Goal: Task Accomplishment & Management: Manage account settings

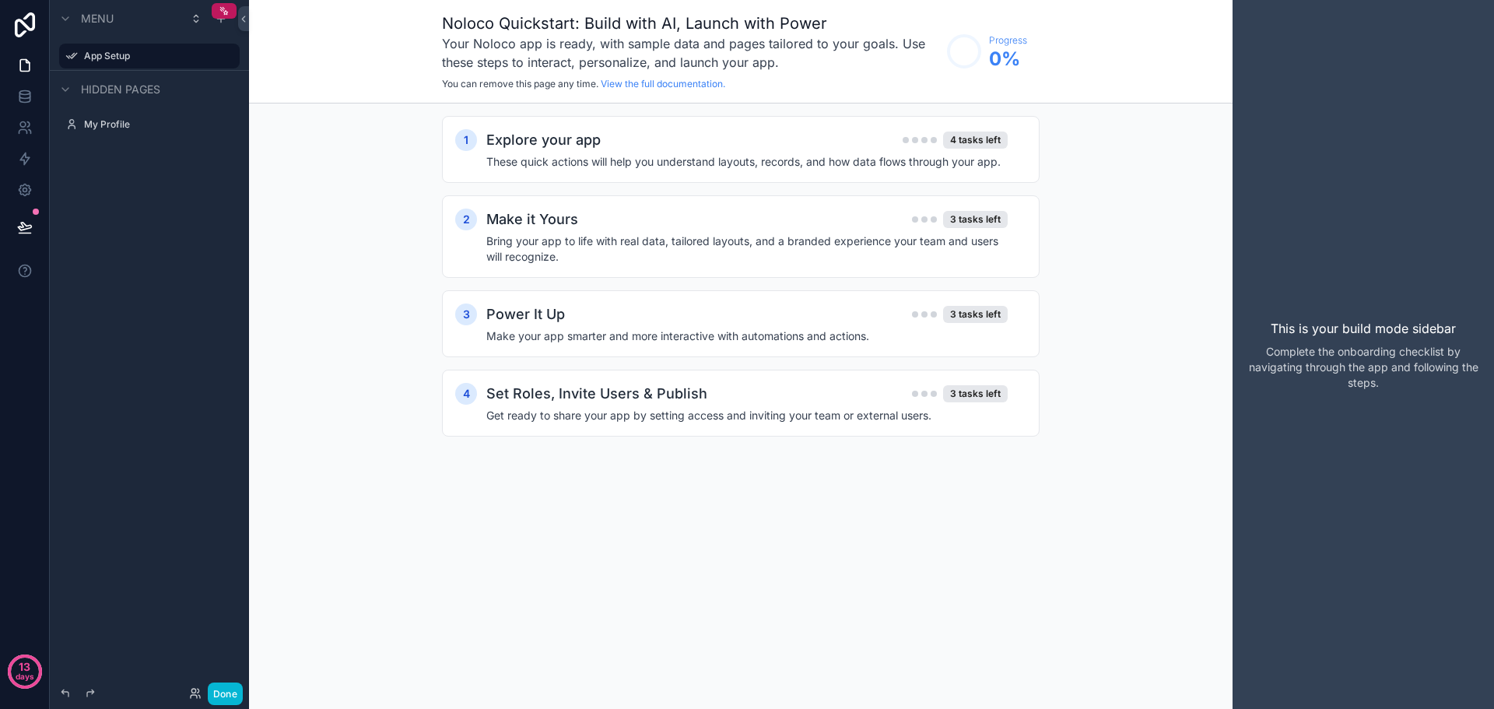
click at [366, 292] on div "1 Explore your app 4 tasks left These quick actions will help you understand la…" at bounding box center [741, 292] width 984 height 377
click at [26, 63] on icon at bounding box center [27, 61] width 3 height 3
click at [100, 121] on label "My Profile" at bounding box center [146, 124] width 125 height 12
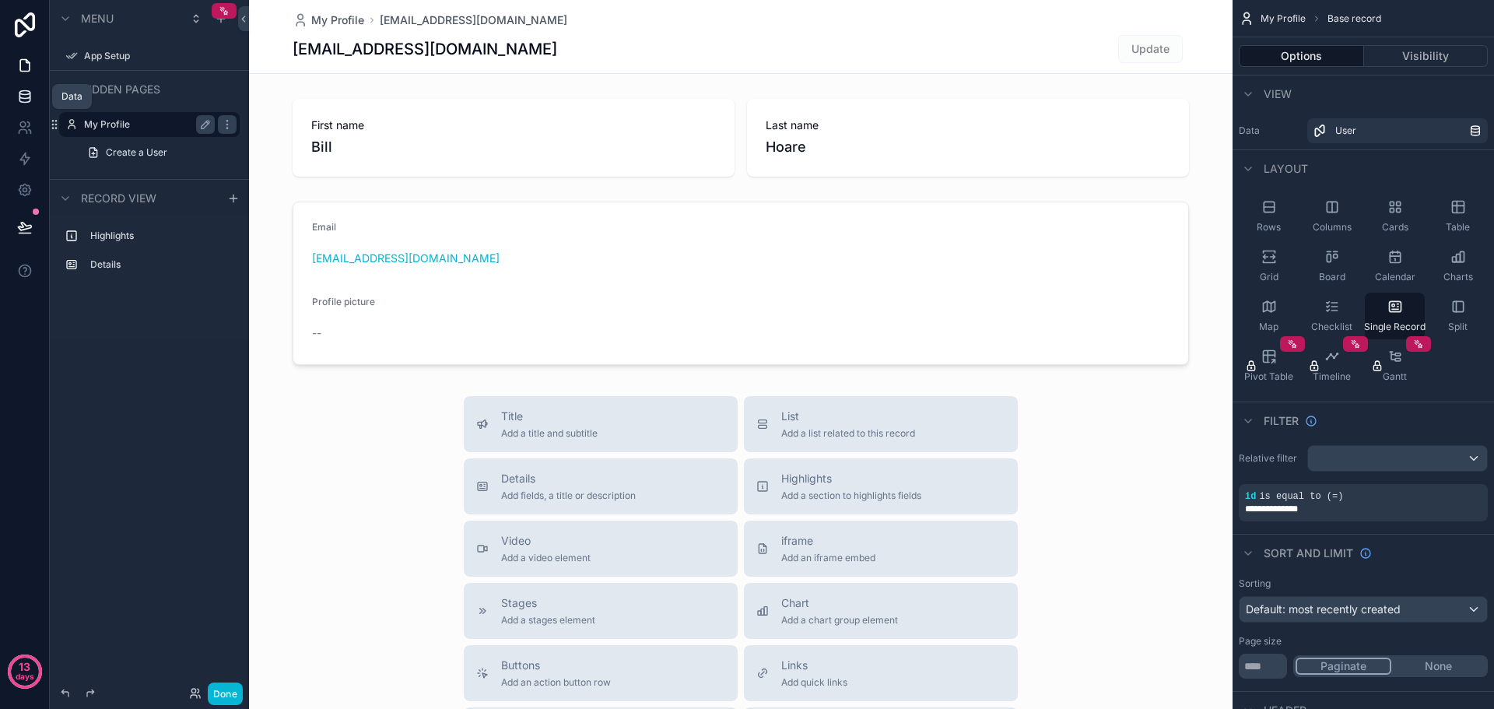
click at [26, 100] on icon at bounding box center [25, 97] width 16 height 16
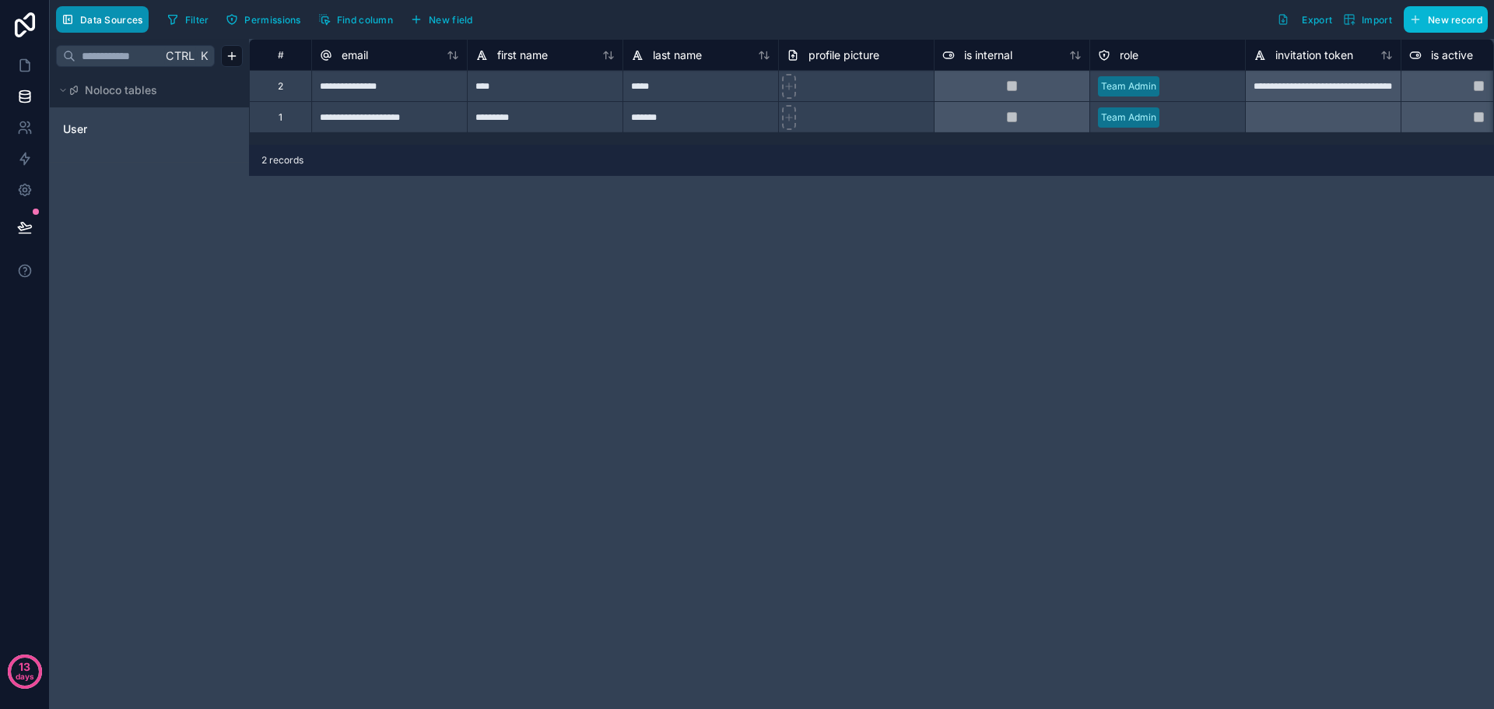
click at [93, 25] on span "Data Sources" at bounding box center [111, 20] width 63 height 12
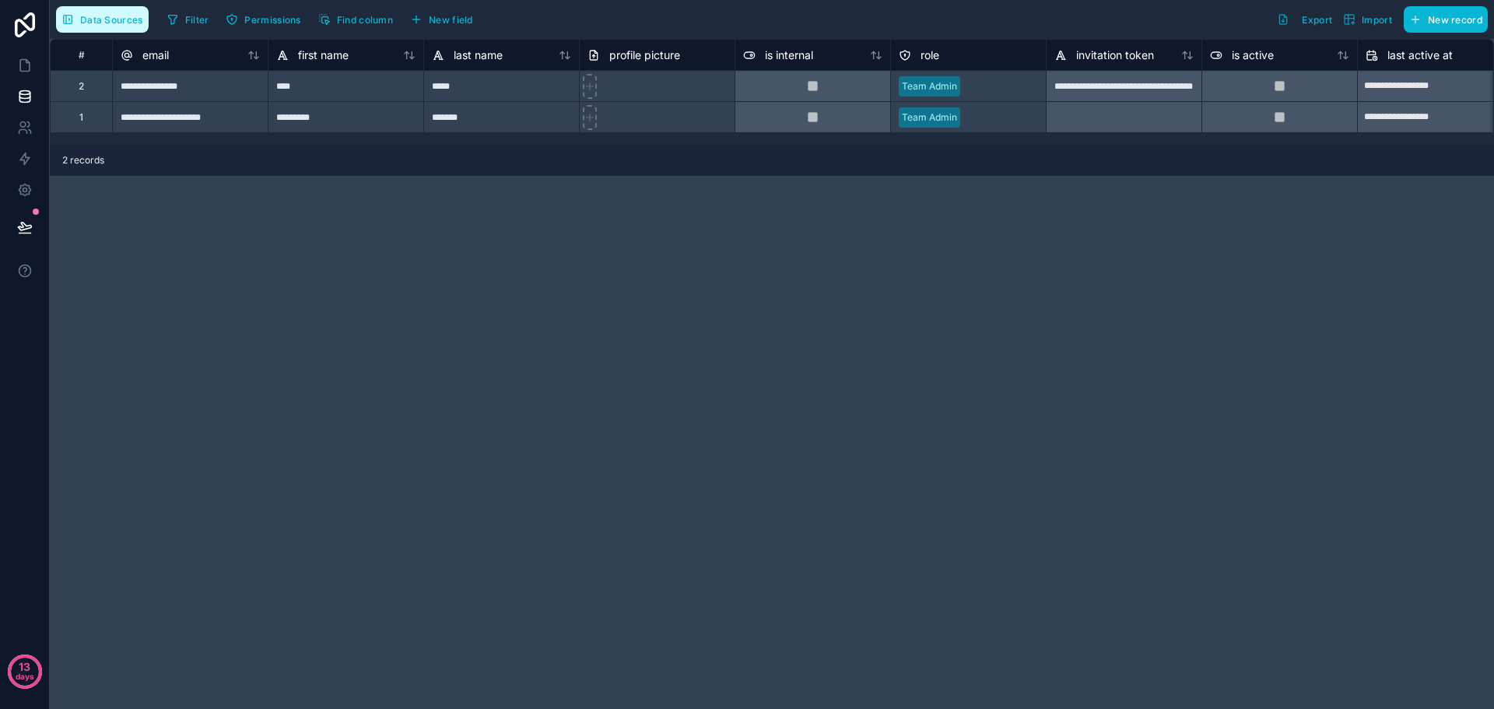
click at [95, 24] on span "Data Sources" at bounding box center [111, 20] width 63 height 12
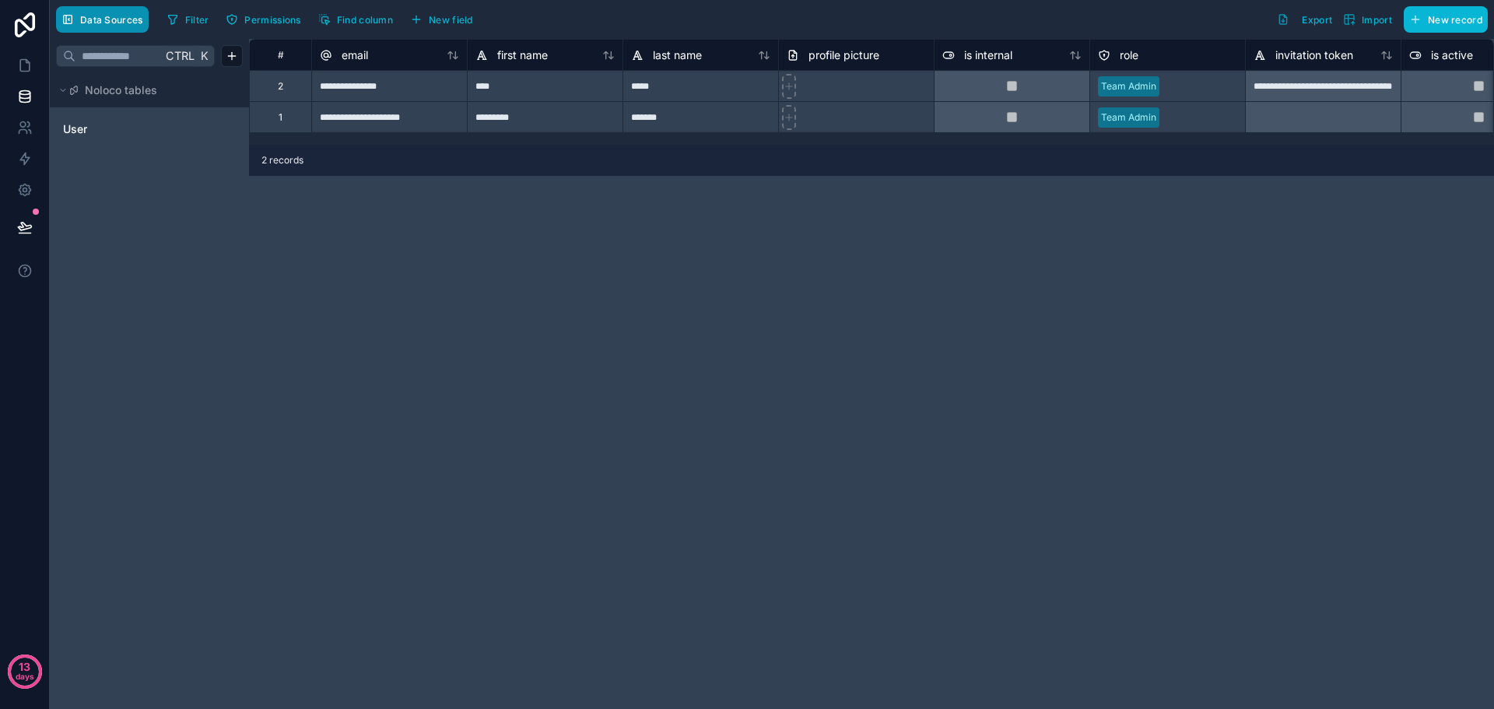
click at [95, 24] on span "Data Sources" at bounding box center [111, 20] width 63 height 12
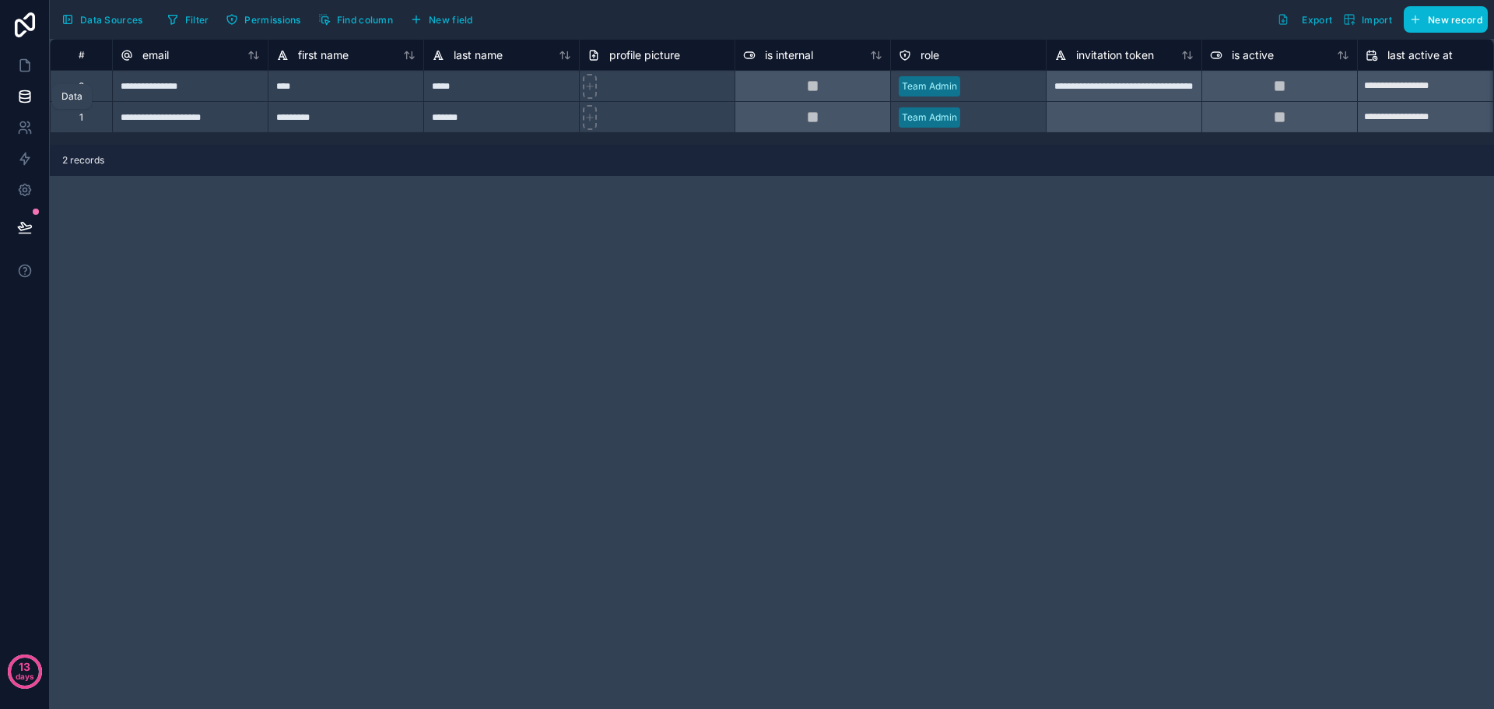
click at [20, 95] on icon at bounding box center [25, 97] width 16 height 16
click at [111, 22] on span "Data Sources" at bounding box center [111, 20] width 63 height 12
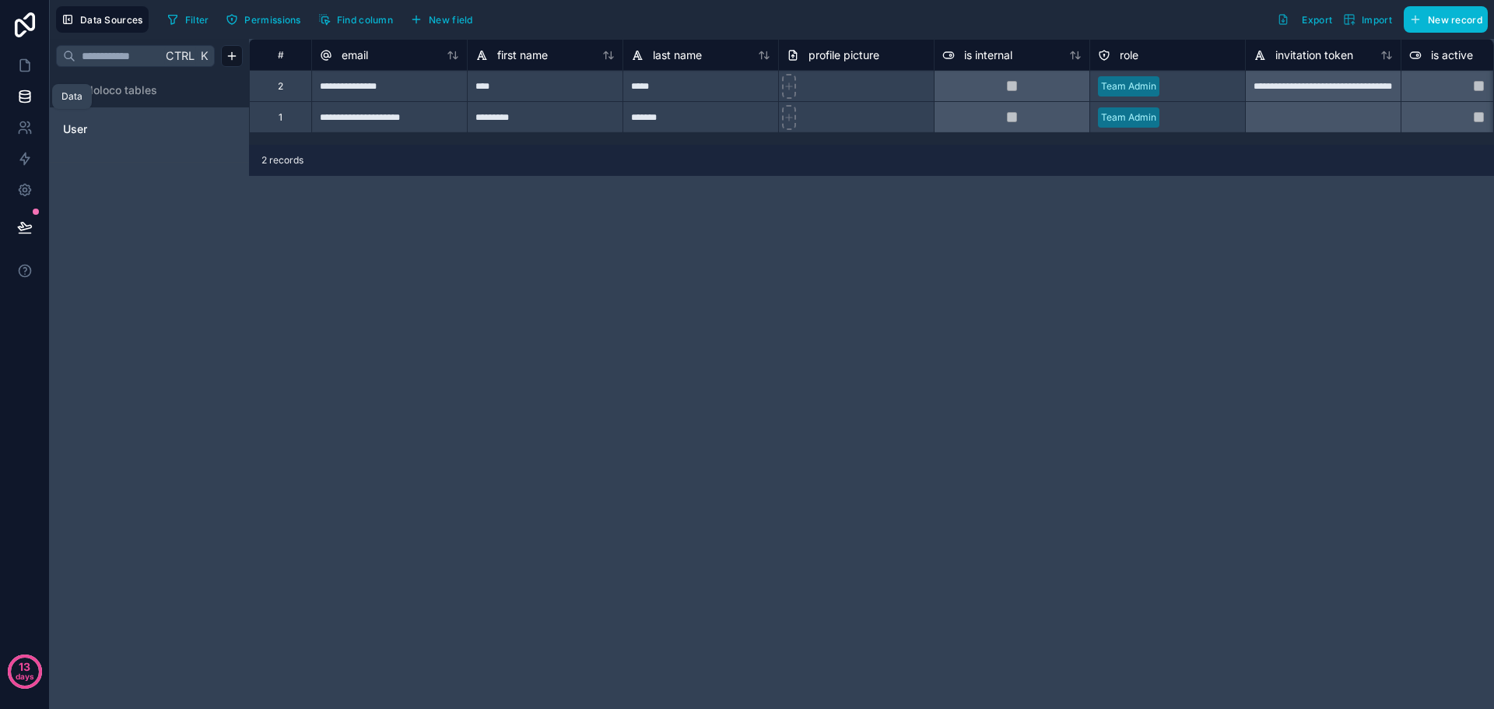
click at [22, 100] on icon at bounding box center [25, 97] width 16 height 16
click at [28, 69] on icon at bounding box center [25, 66] width 16 height 16
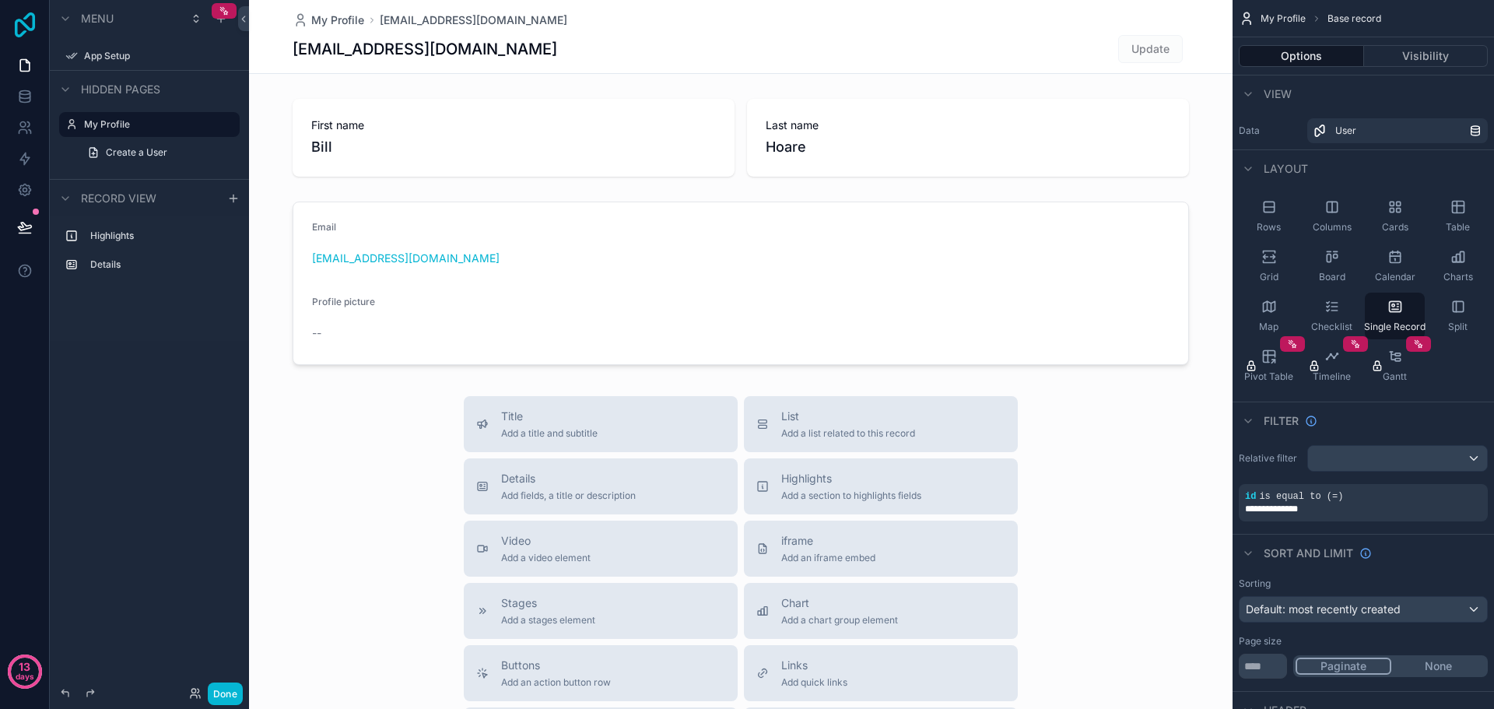
click at [22, 25] on icon at bounding box center [24, 24] width 31 height 25
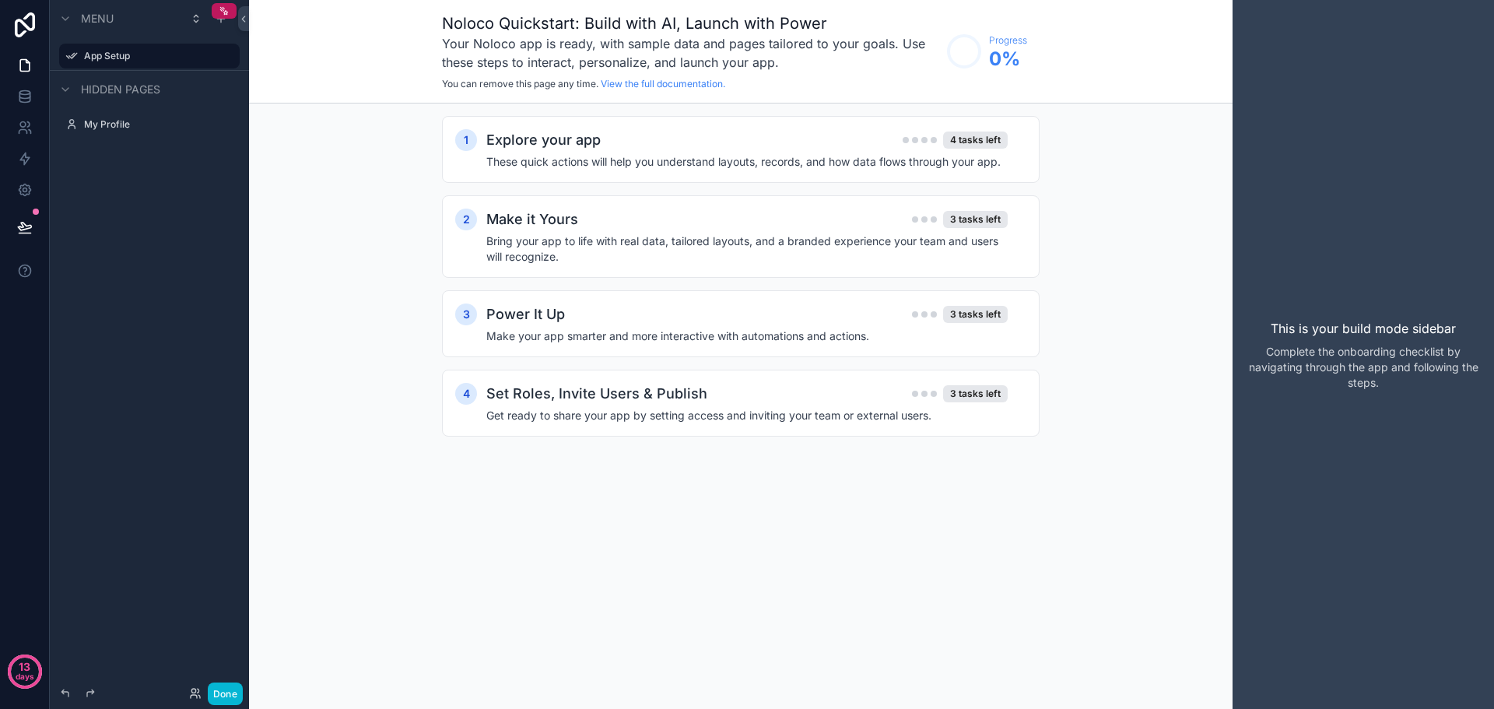
click at [647, 89] on p "You can remove this page any time. View the full documentation." at bounding box center [690, 84] width 497 height 12
click at [651, 86] on link "View the full documentation." at bounding box center [663, 84] width 125 height 12
click at [72, 92] on div "scrollable content" at bounding box center [65, 89] width 19 height 19
click at [73, 93] on div "scrollable content" at bounding box center [65, 89] width 19 height 19
click at [31, 93] on icon at bounding box center [25, 97] width 16 height 16
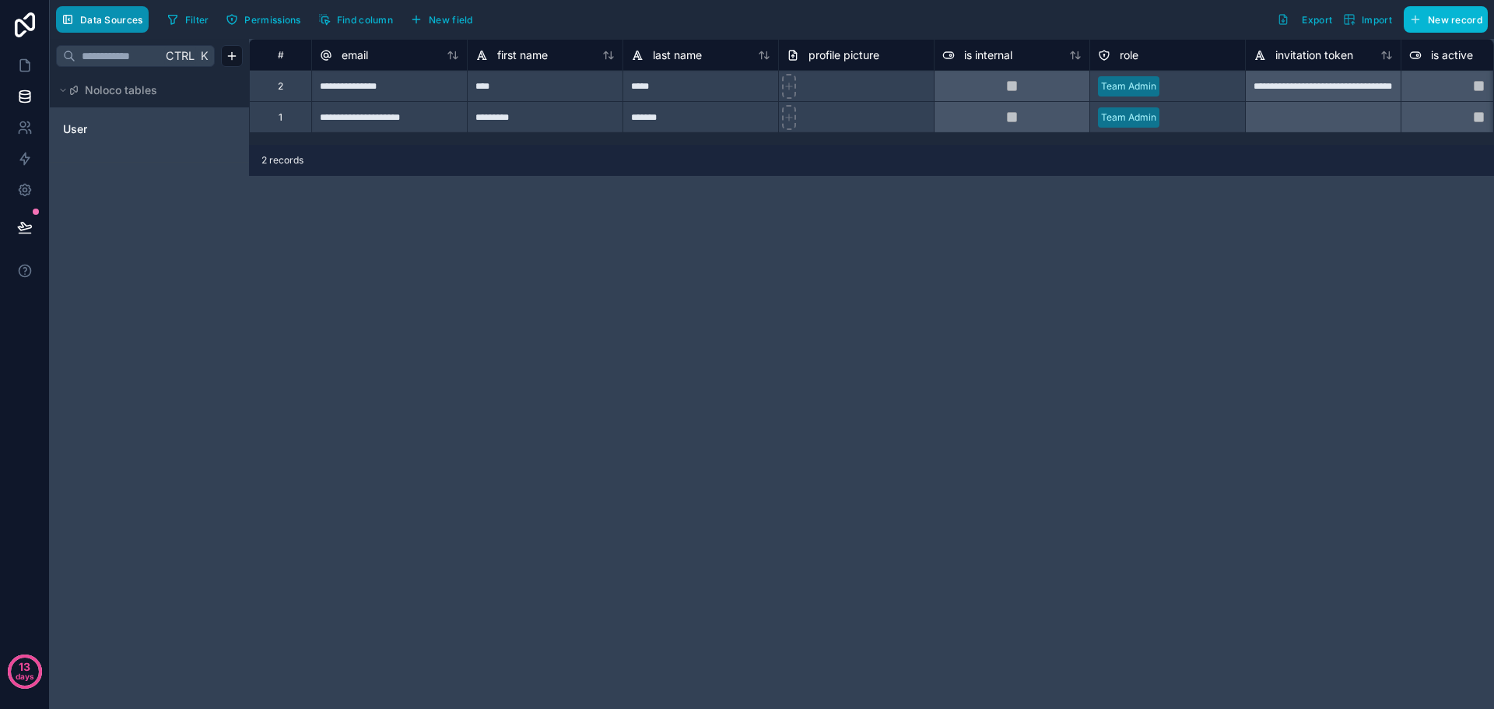
click at [71, 16] on icon "button" at bounding box center [67, 19] width 12 height 12
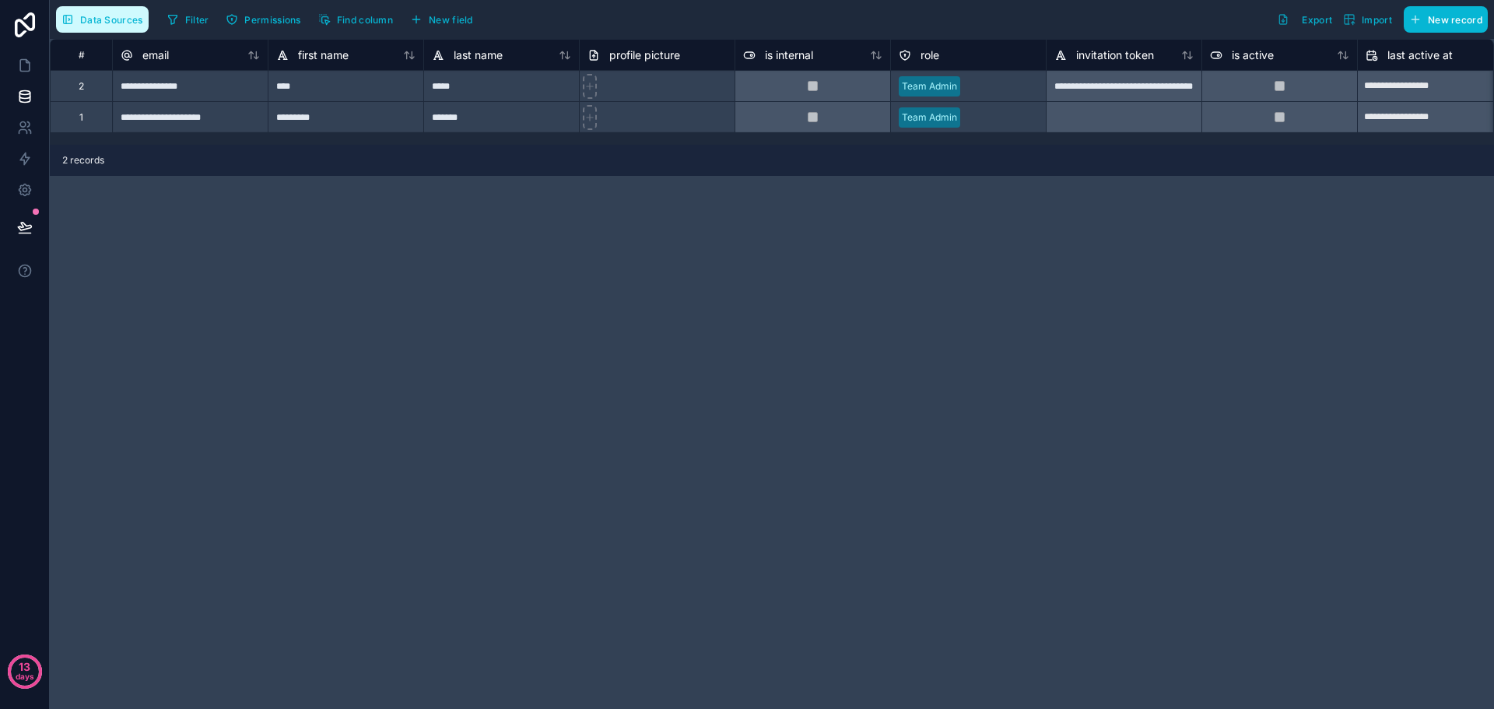
click at [67, 21] on icon "button" at bounding box center [67, 19] width 12 height 12
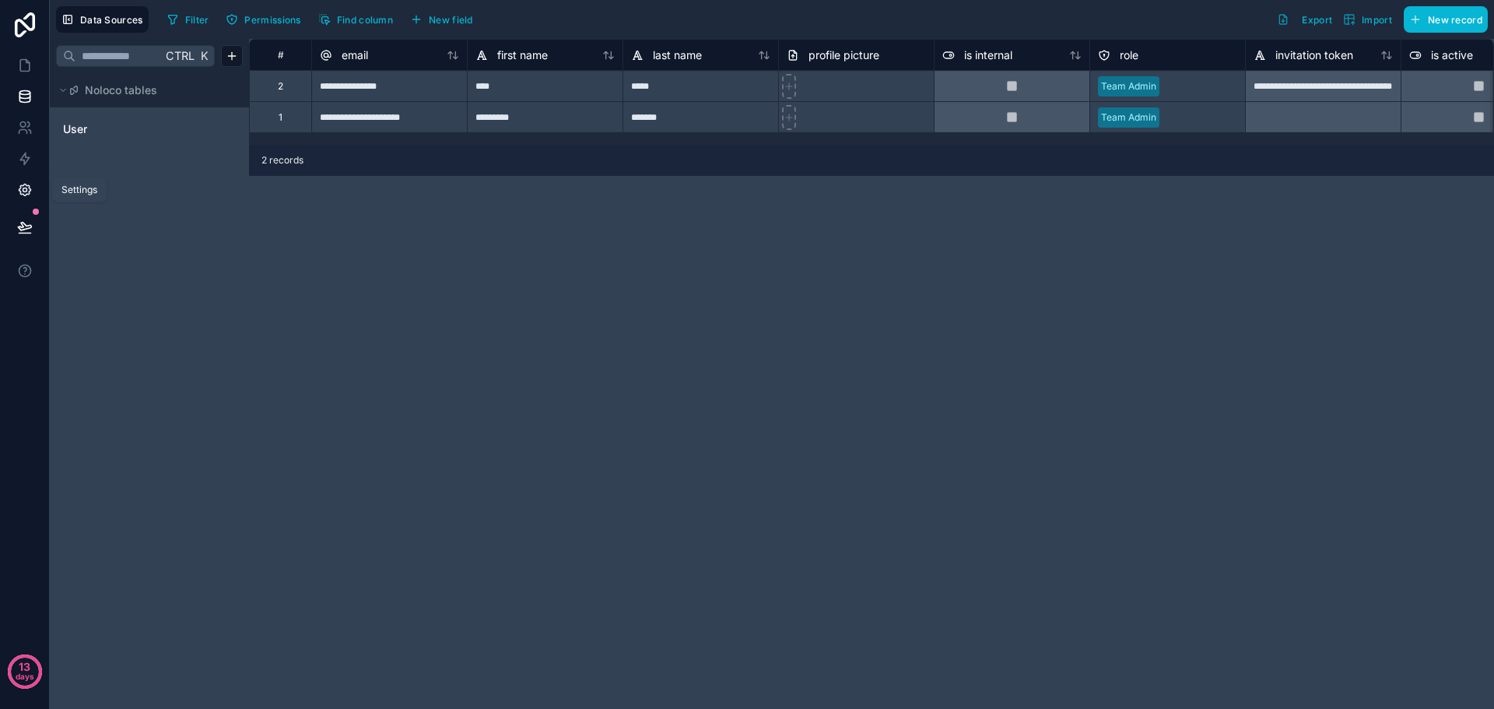
click at [24, 184] on icon at bounding box center [25, 190] width 12 height 12
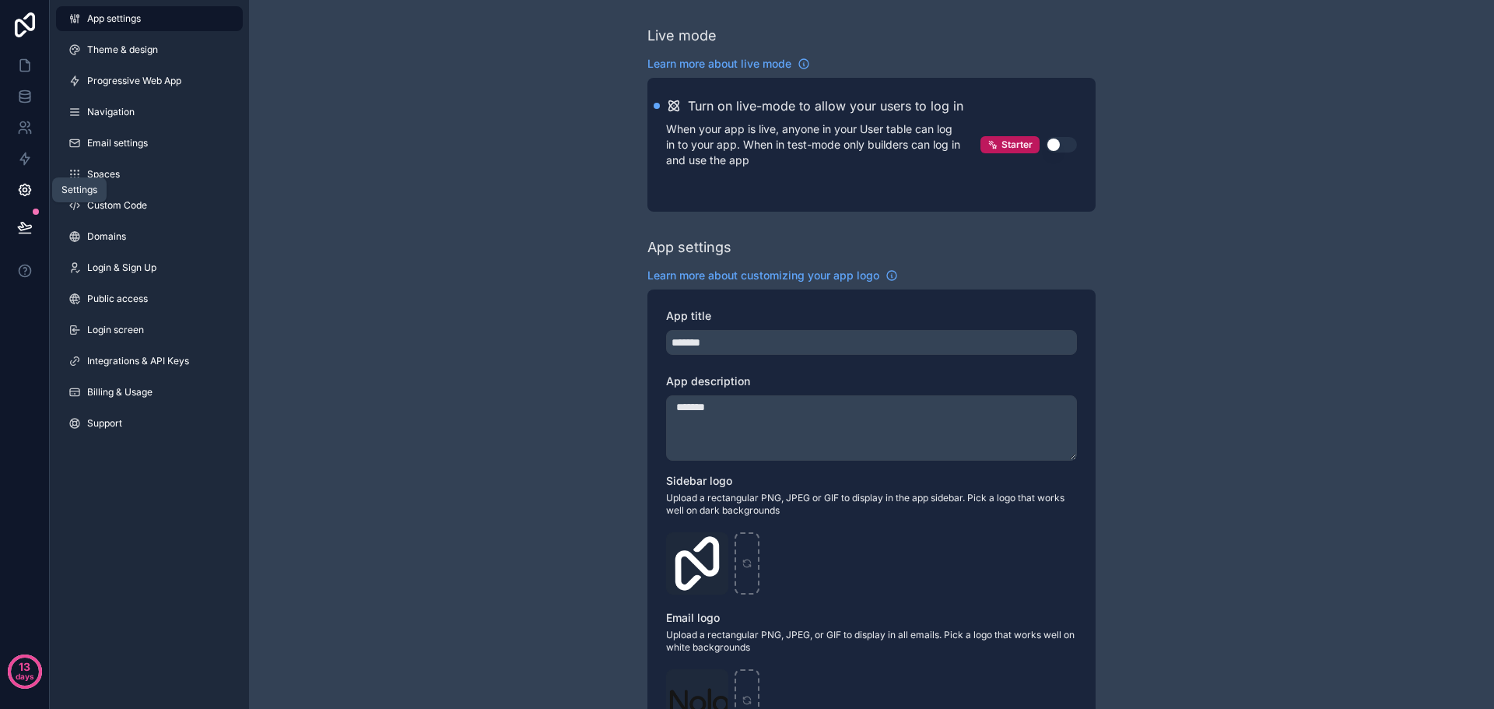
click at [24, 189] on icon at bounding box center [25, 190] width 16 height 16
click at [26, 105] on link at bounding box center [24, 96] width 49 height 31
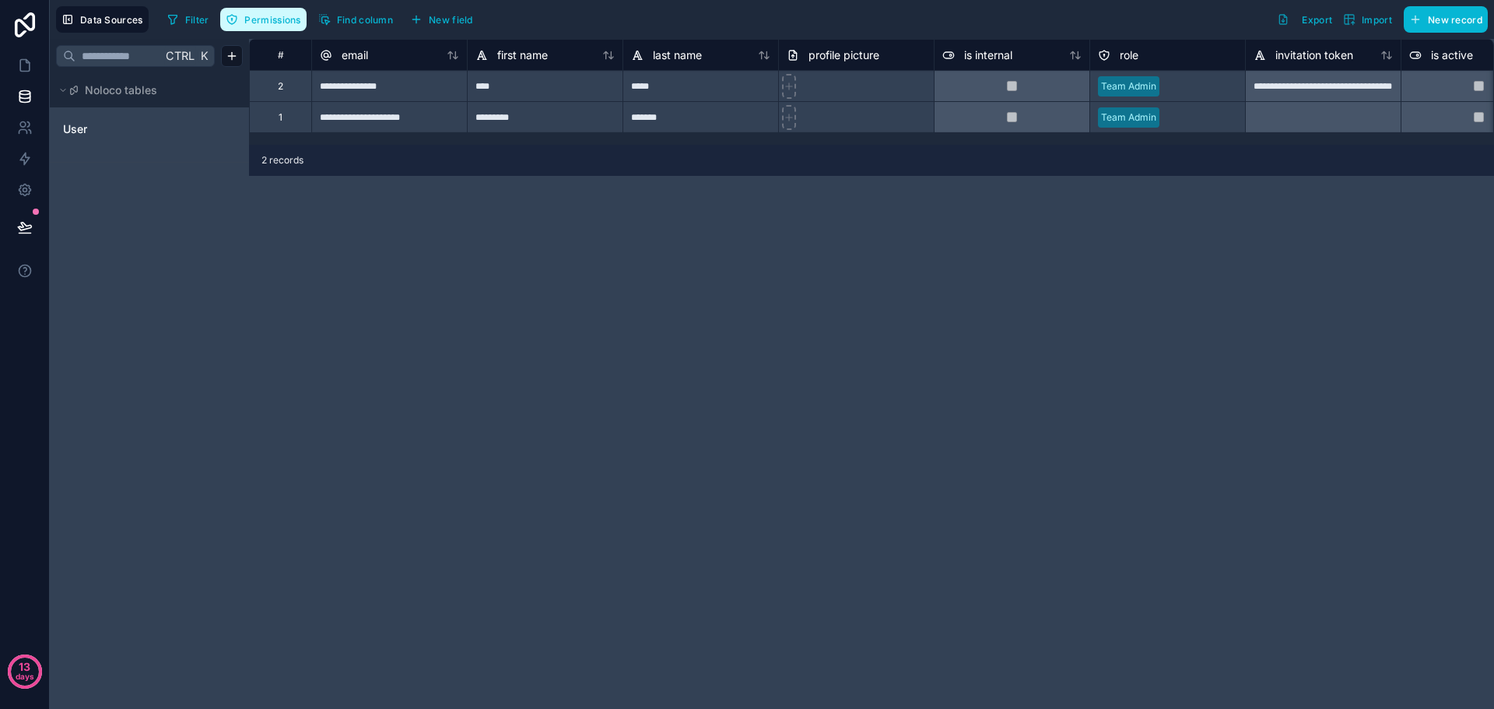
click at [271, 19] on span "Permissions" at bounding box center [272, 20] width 56 height 12
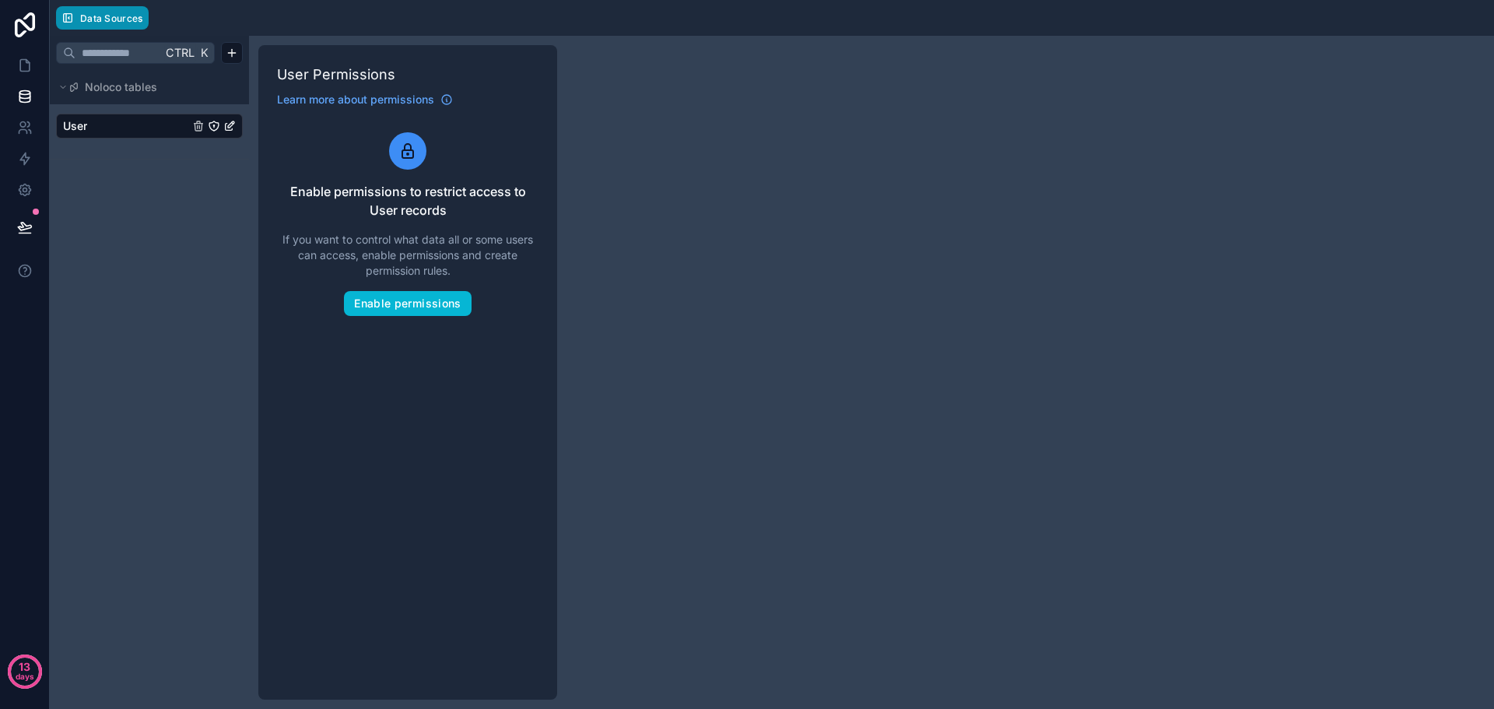
click at [93, 19] on span "Data Sources" at bounding box center [111, 18] width 63 height 12
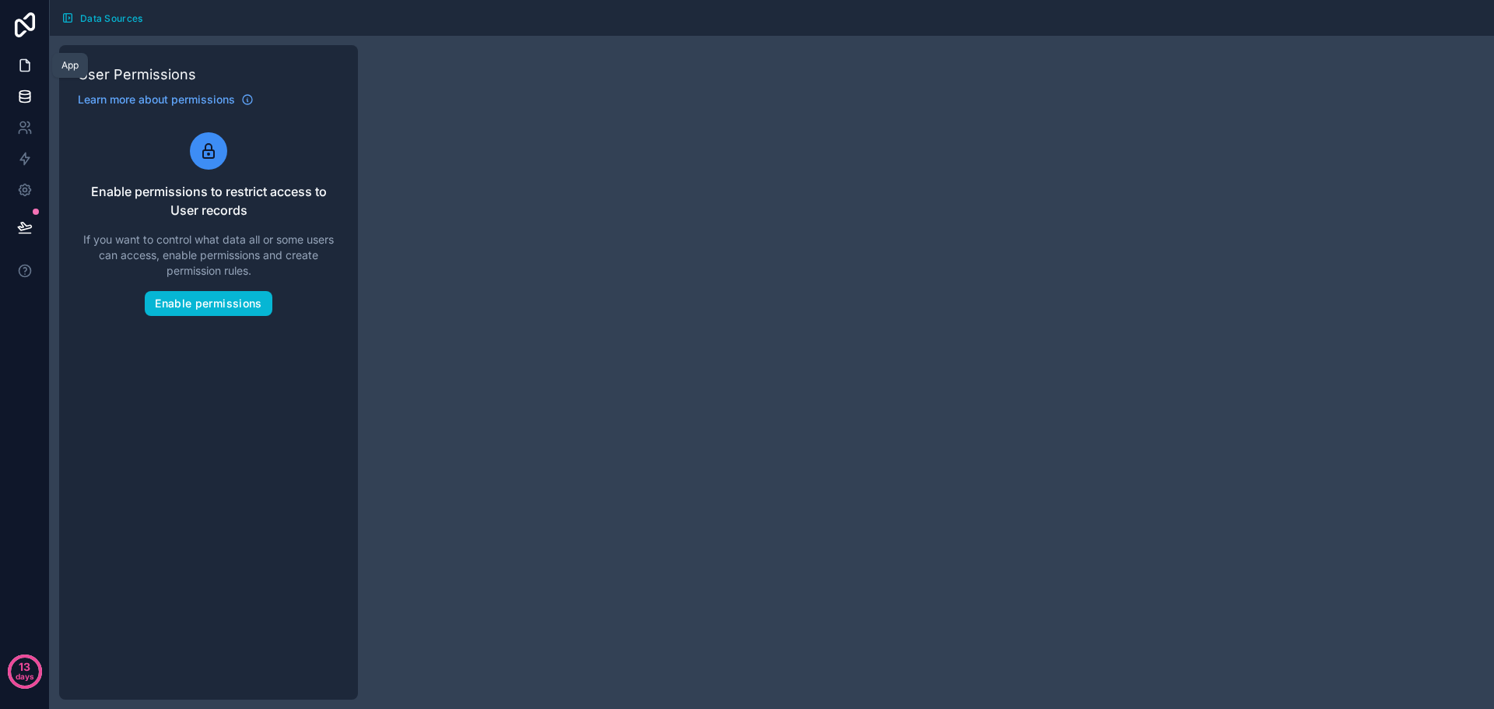
click at [23, 64] on icon at bounding box center [25, 66] width 16 height 16
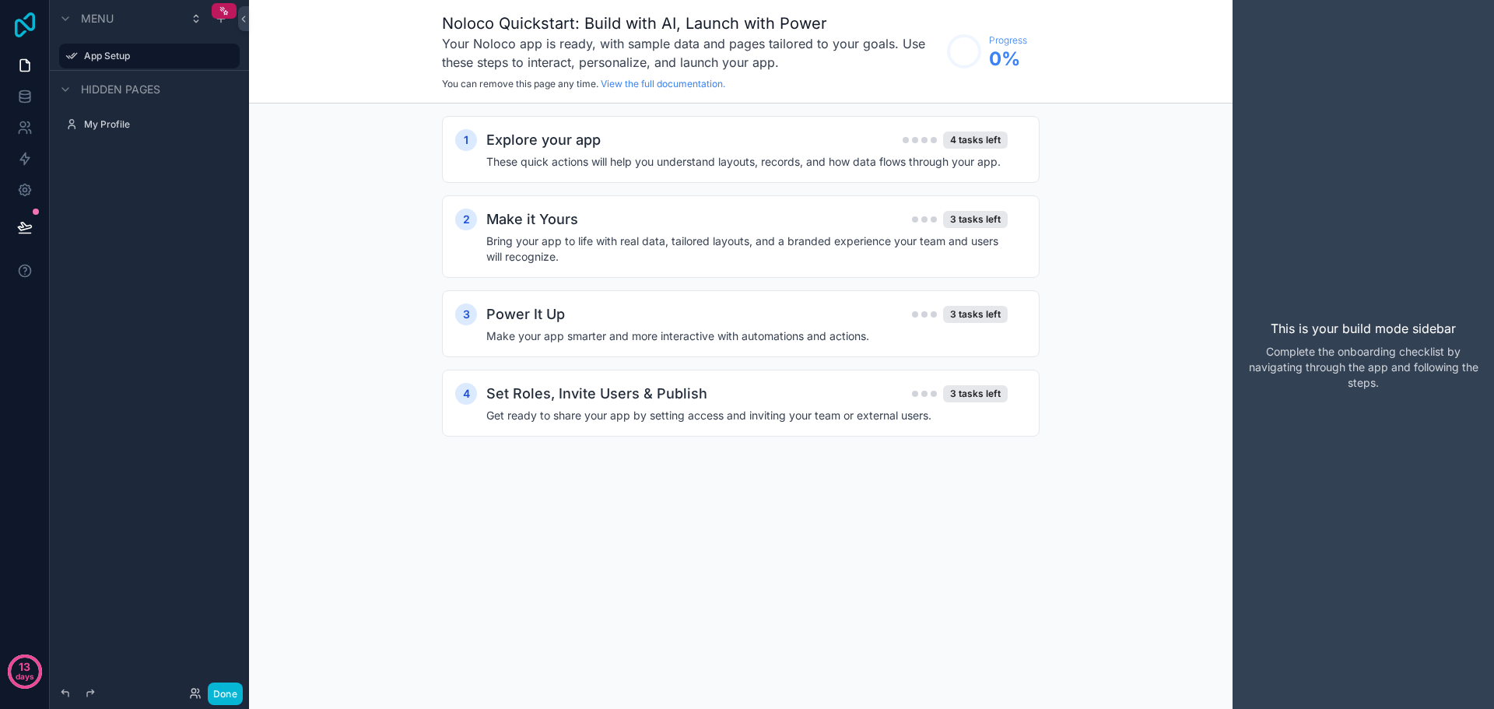
click at [25, 19] on icon at bounding box center [25, 24] width 20 height 25
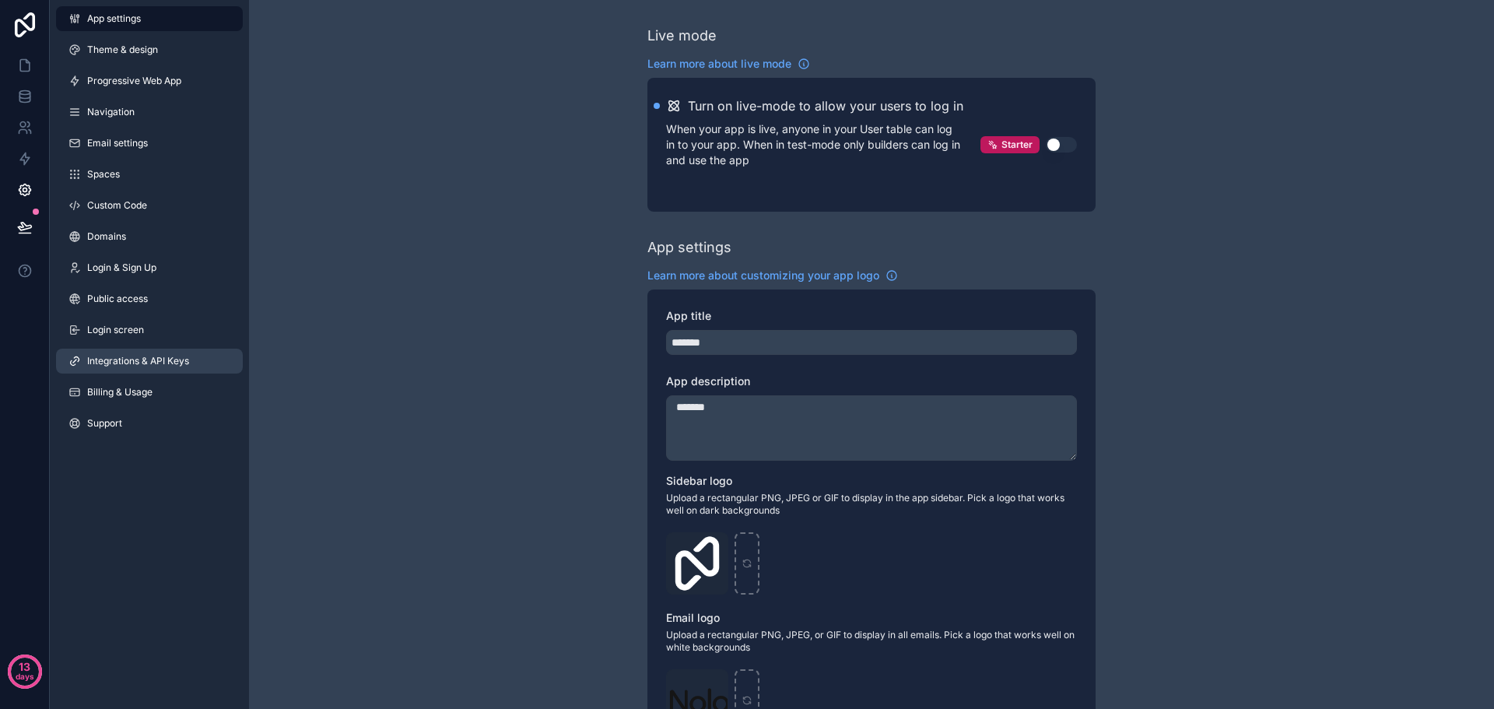
click at [119, 360] on span "Integrations & API Keys" at bounding box center [138, 361] width 102 height 12
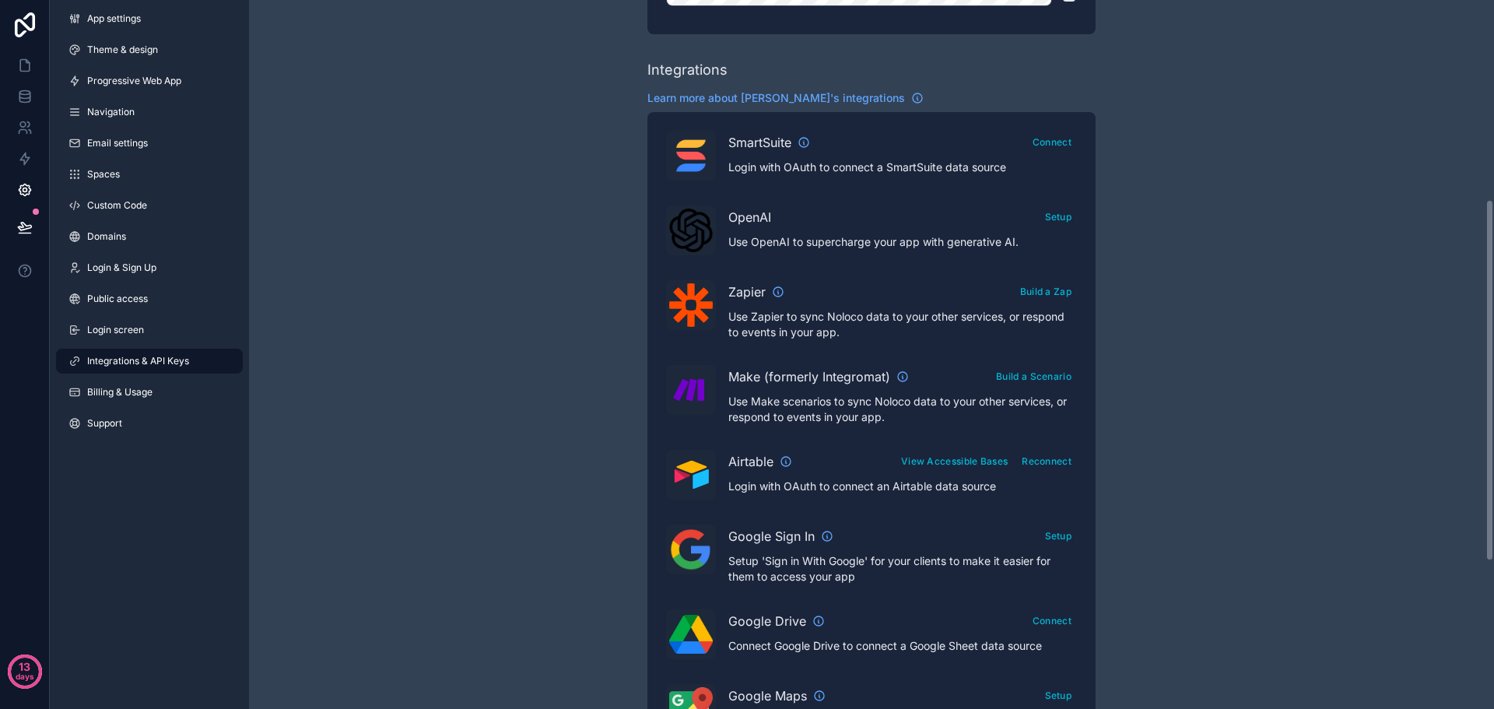
scroll to position [389, 0]
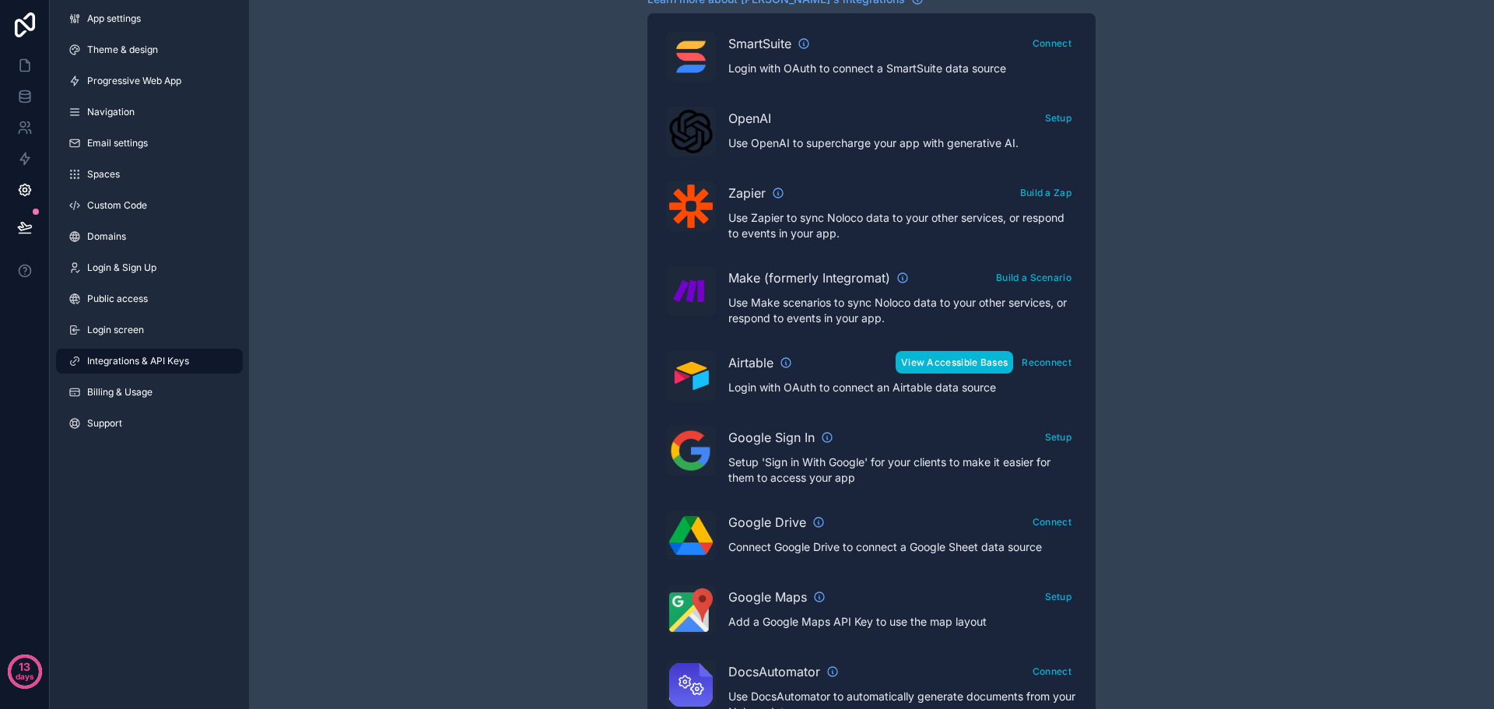
click at [960, 365] on button "View Accessible Bases" at bounding box center [955, 362] width 118 height 23
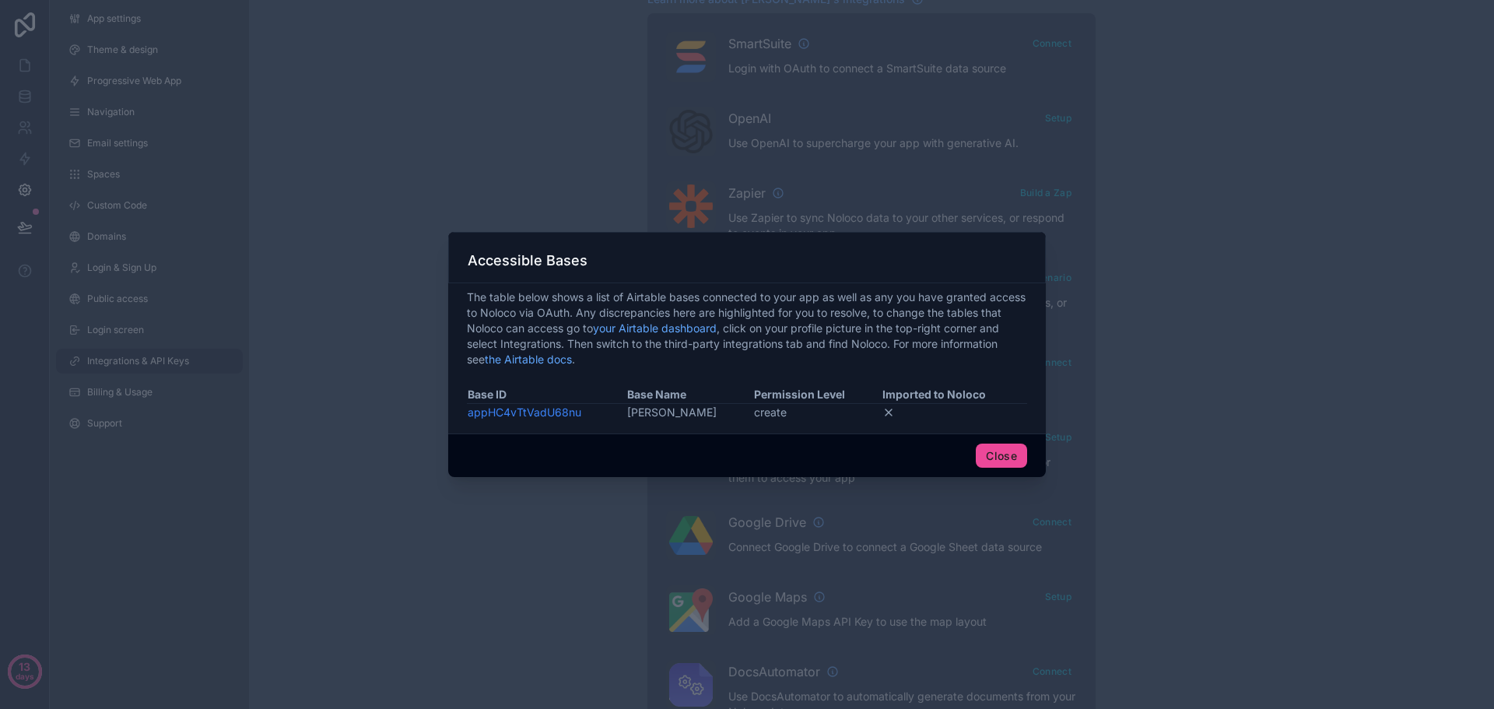
click at [521, 411] on link "appHC4vTtVadU68nu" at bounding box center [525, 411] width 114 height 13
click at [886, 412] on icon at bounding box center [889, 412] width 6 height 6
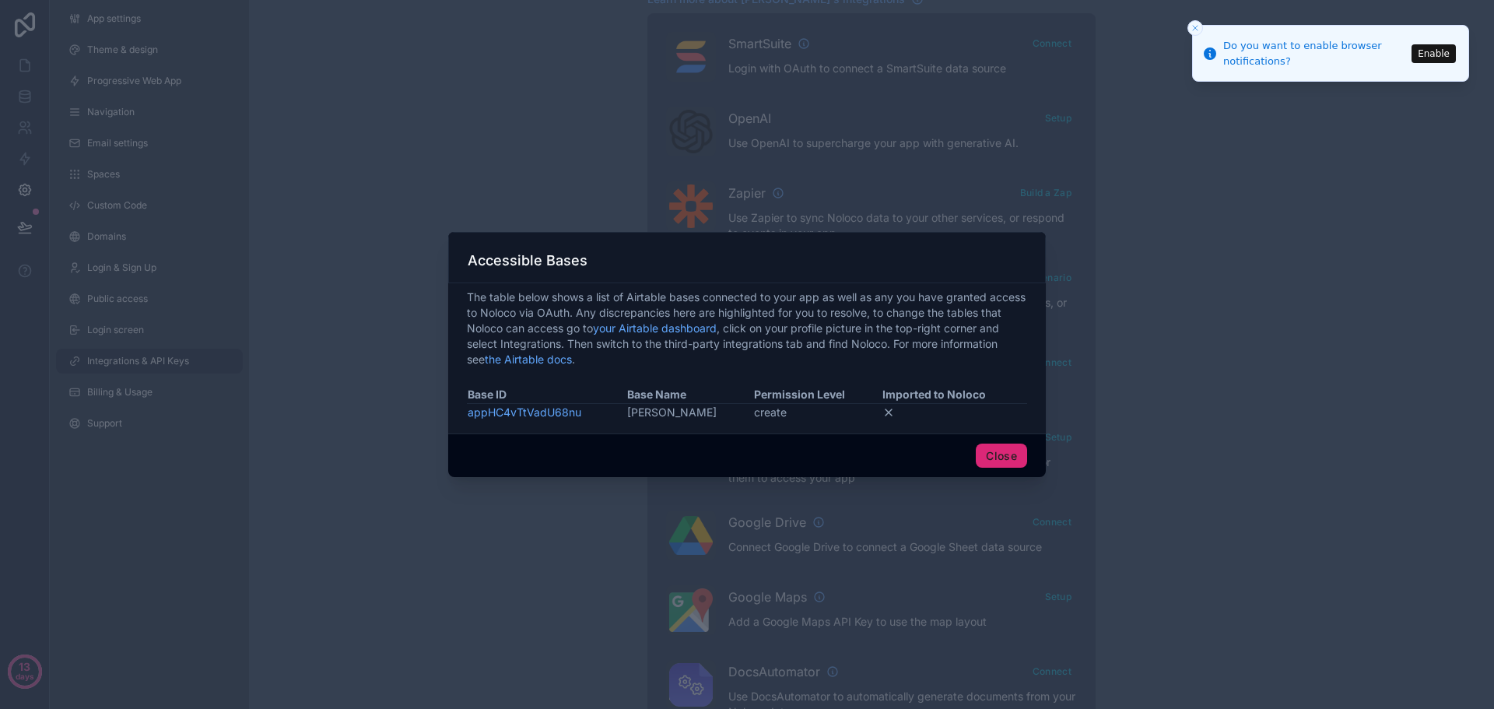
click at [1009, 456] on button "Close" at bounding box center [1001, 456] width 51 height 25
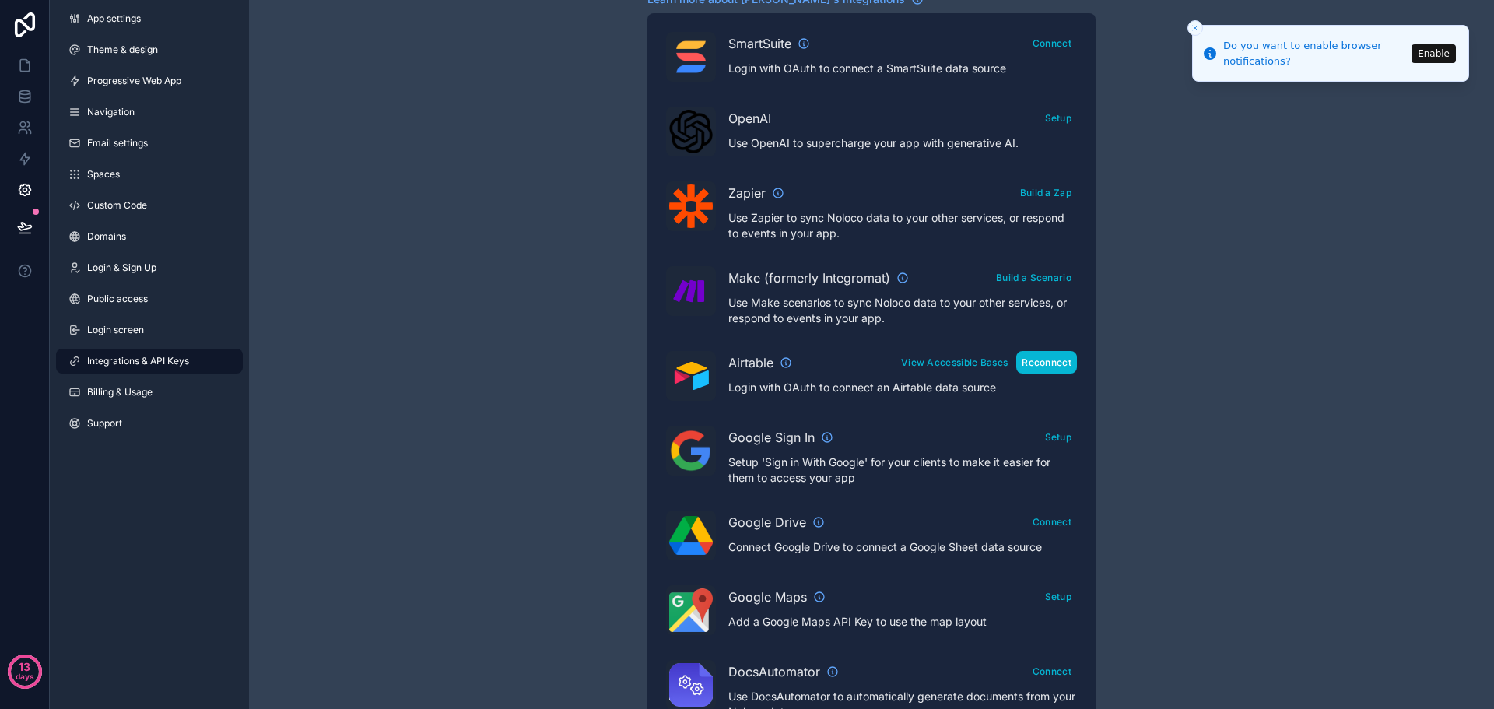
click at [1041, 367] on button "Reconnect" at bounding box center [1046, 362] width 61 height 23
click at [99, 20] on span "App settings" at bounding box center [114, 18] width 54 height 12
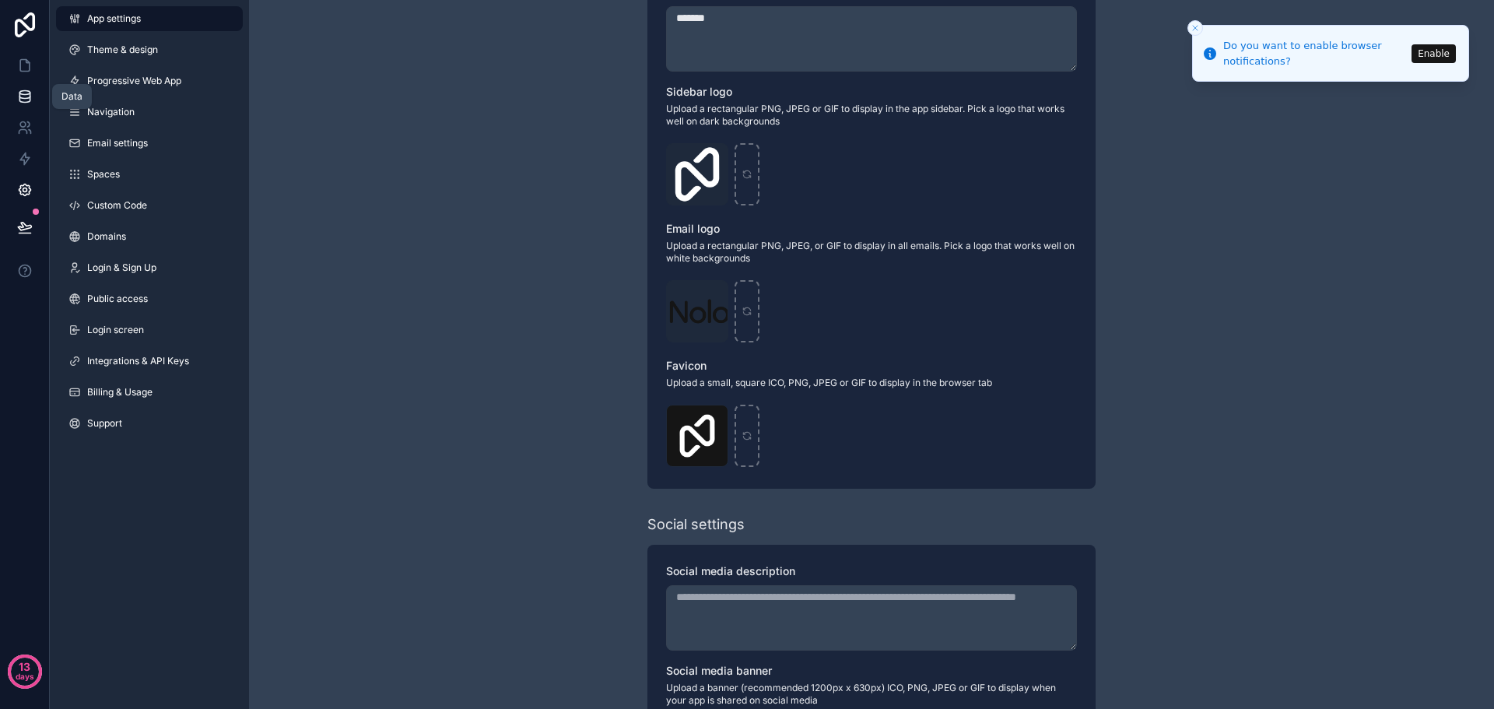
click at [19, 97] on icon at bounding box center [24, 99] width 10 height 6
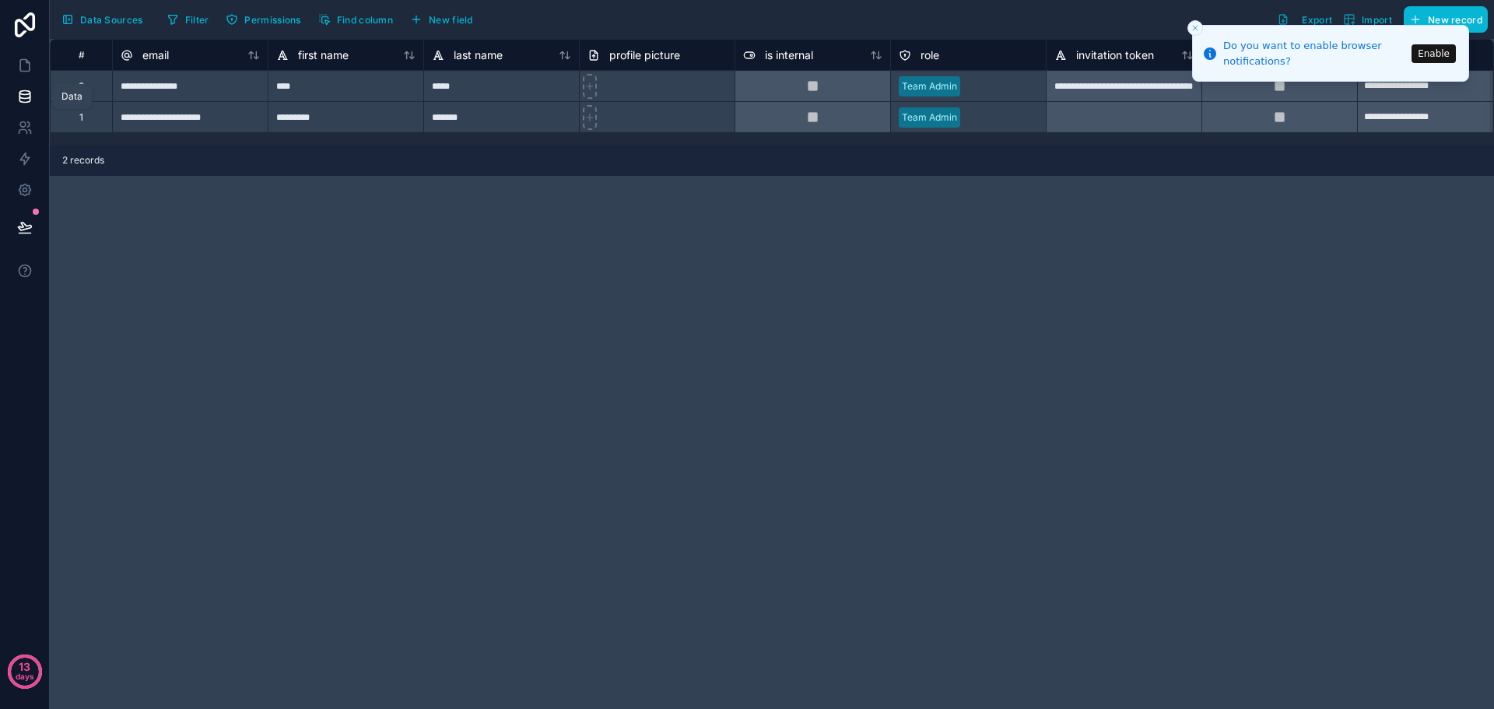
click at [24, 100] on icon at bounding box center [25, 97] width 16 height 16
click at [1100, 282] on div "**********" at bounding box center [772, 374] width 1444 height 670
click at [23, 26] on icon at bounding box center [24, 24] width 31 height 25
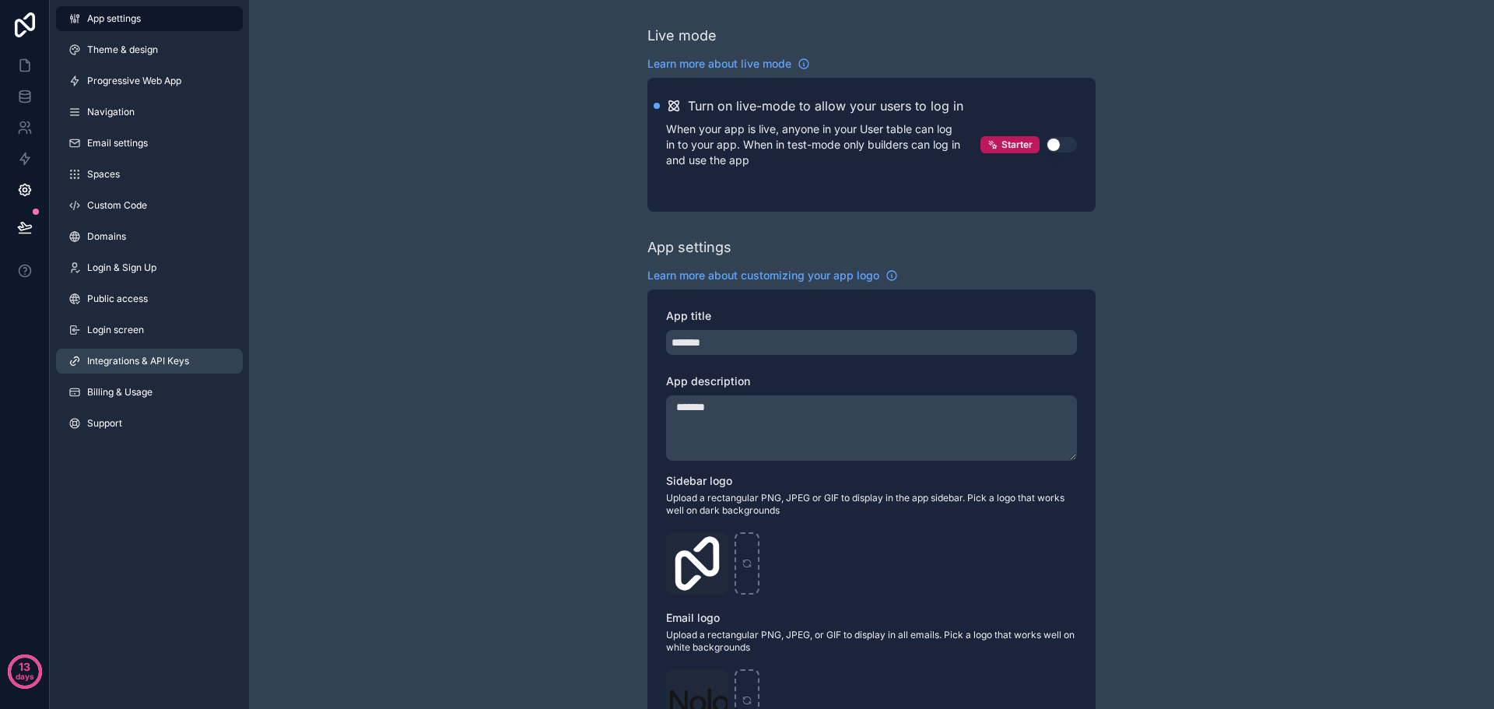
click at [114, 362] on span "Integrations & API Keys" at bounding box center [138, 361] width 102 height 12
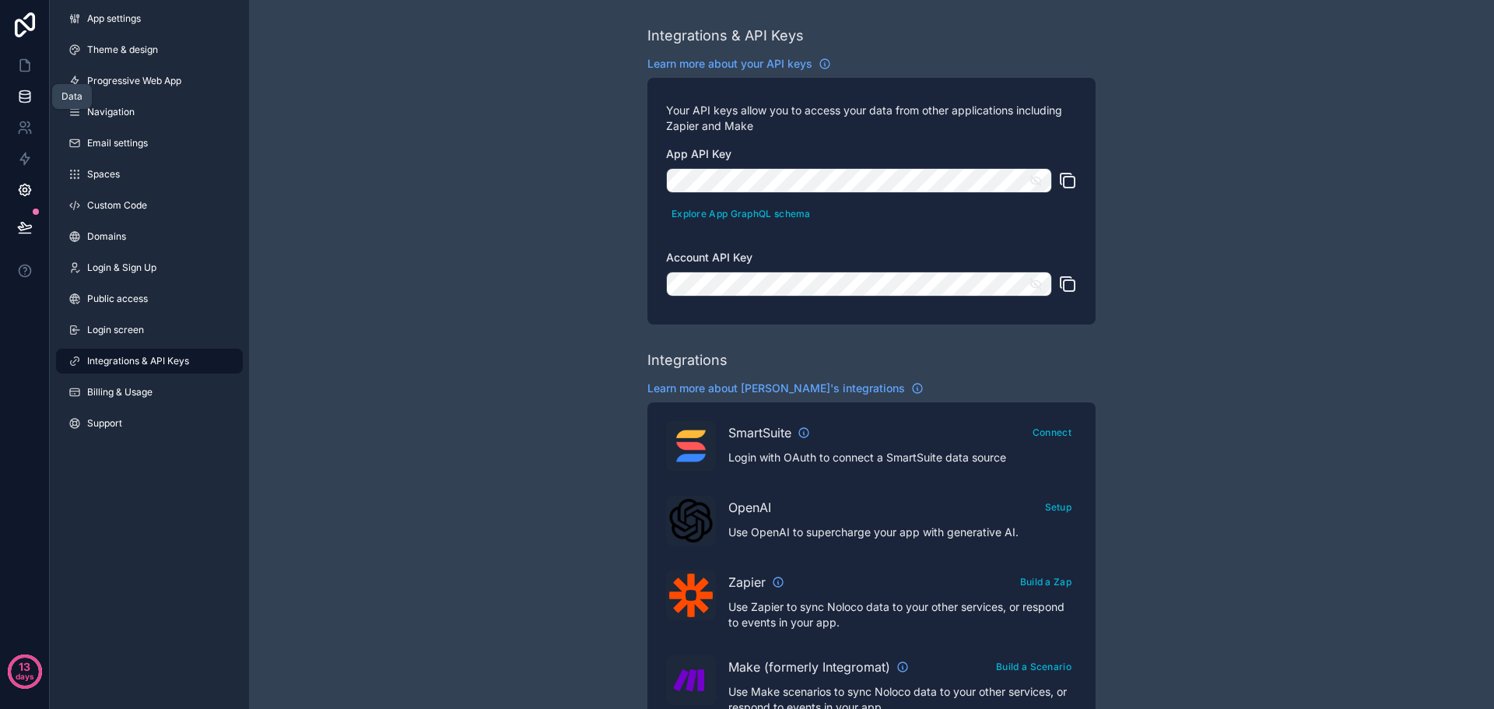
click at [19, 100] on icon at bounding box center [24, 99] width 10 height 6
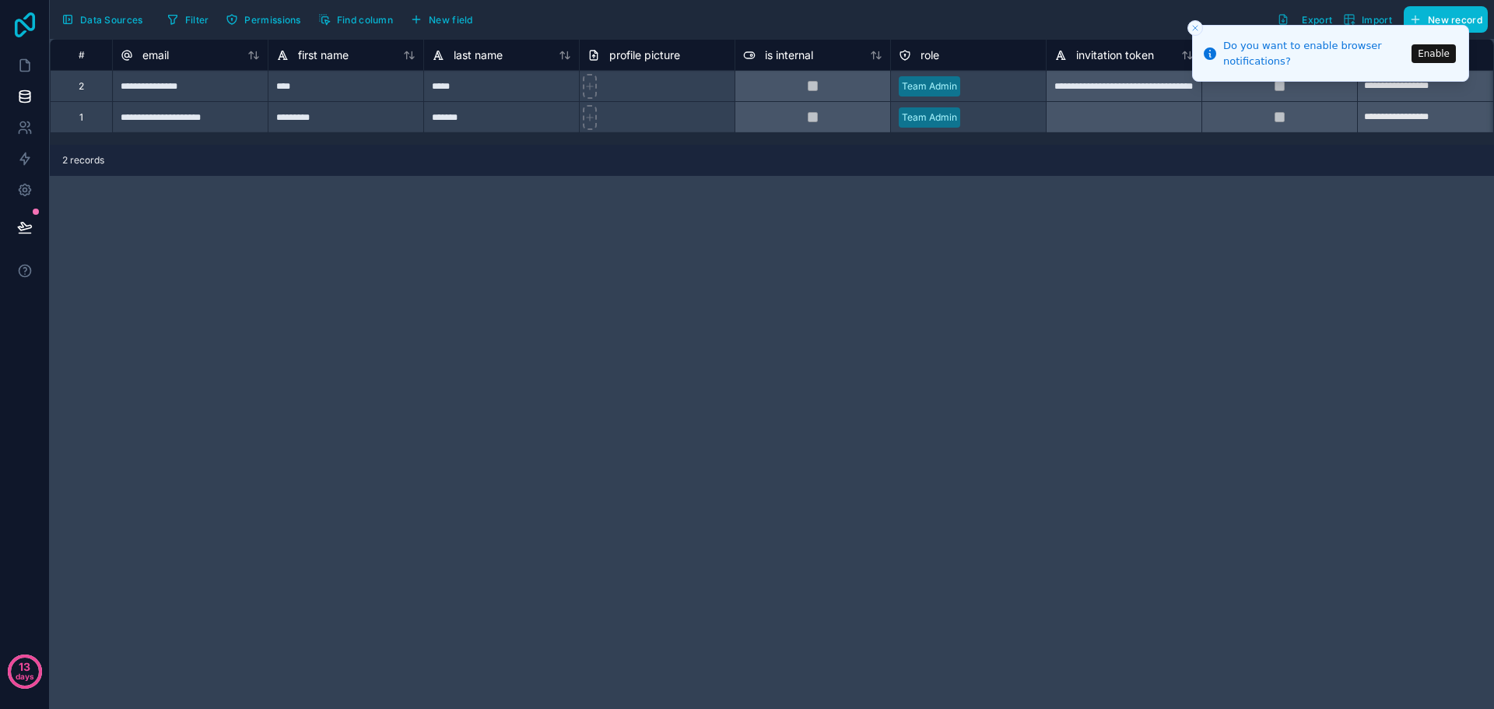
click at [28, 24] on icon at bounding box center [24, 24] width 31 height 25
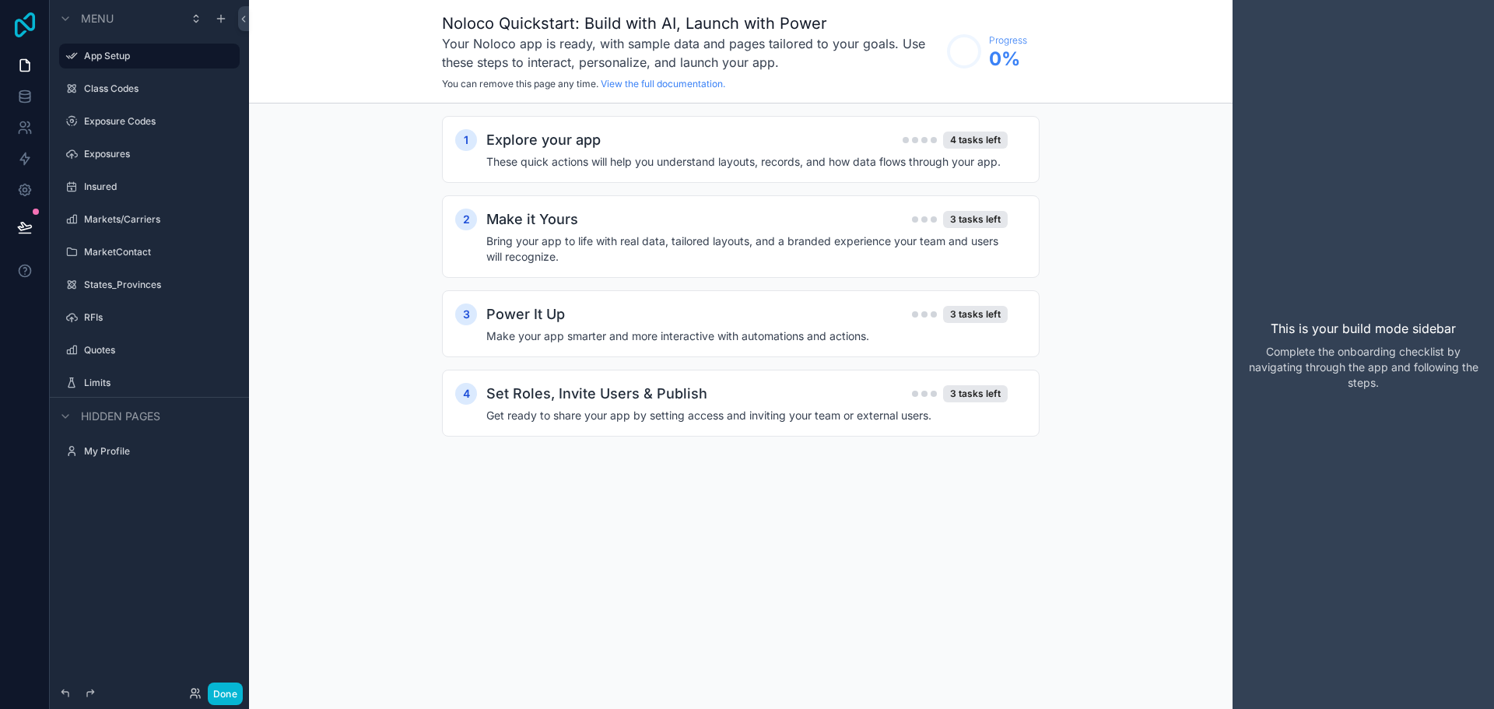
click at [25, 26] on icon at bounding box center [25, 24] width 20 height 25
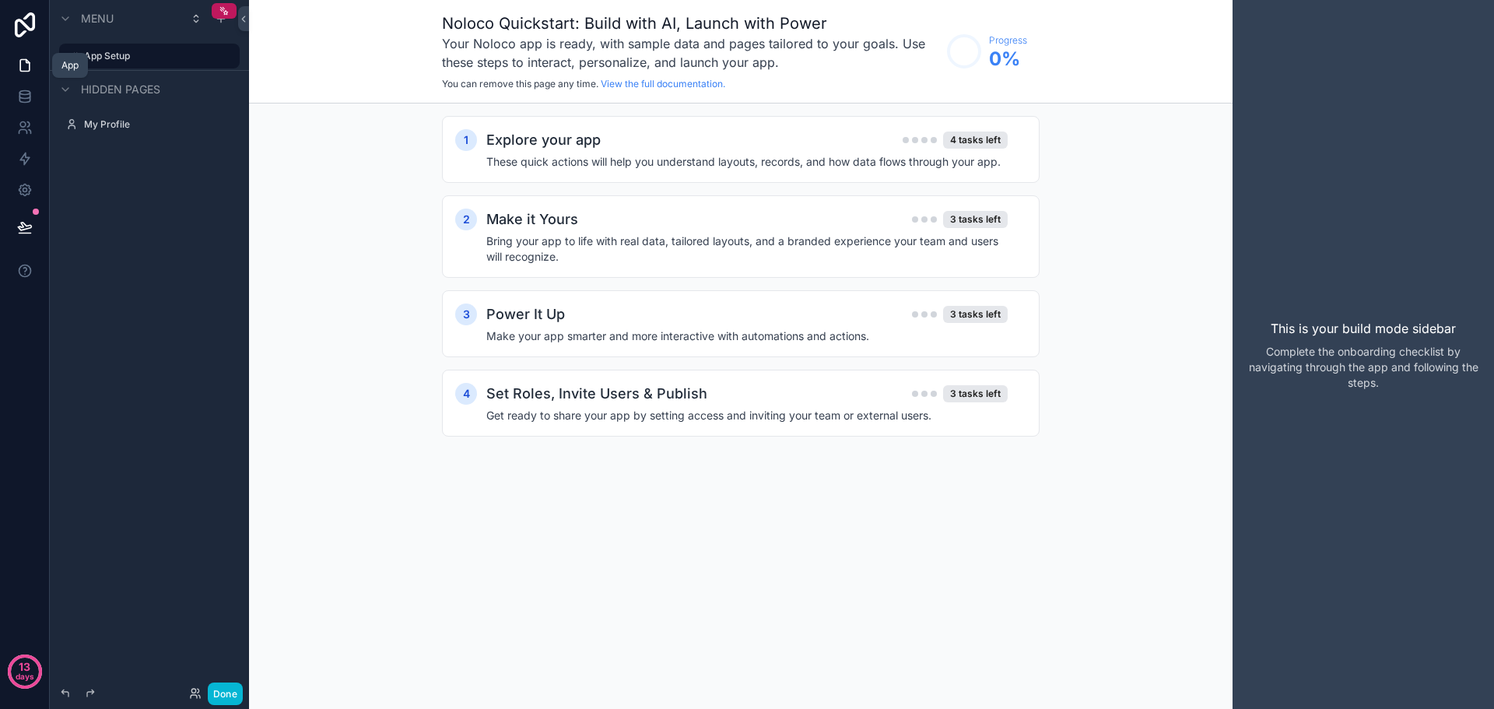
click at [26, 65] on icon at bounding box center [25, 66] width 16 height 16
click at [26, 97] on icon at bounding box center [25, 97] width 16 height 16
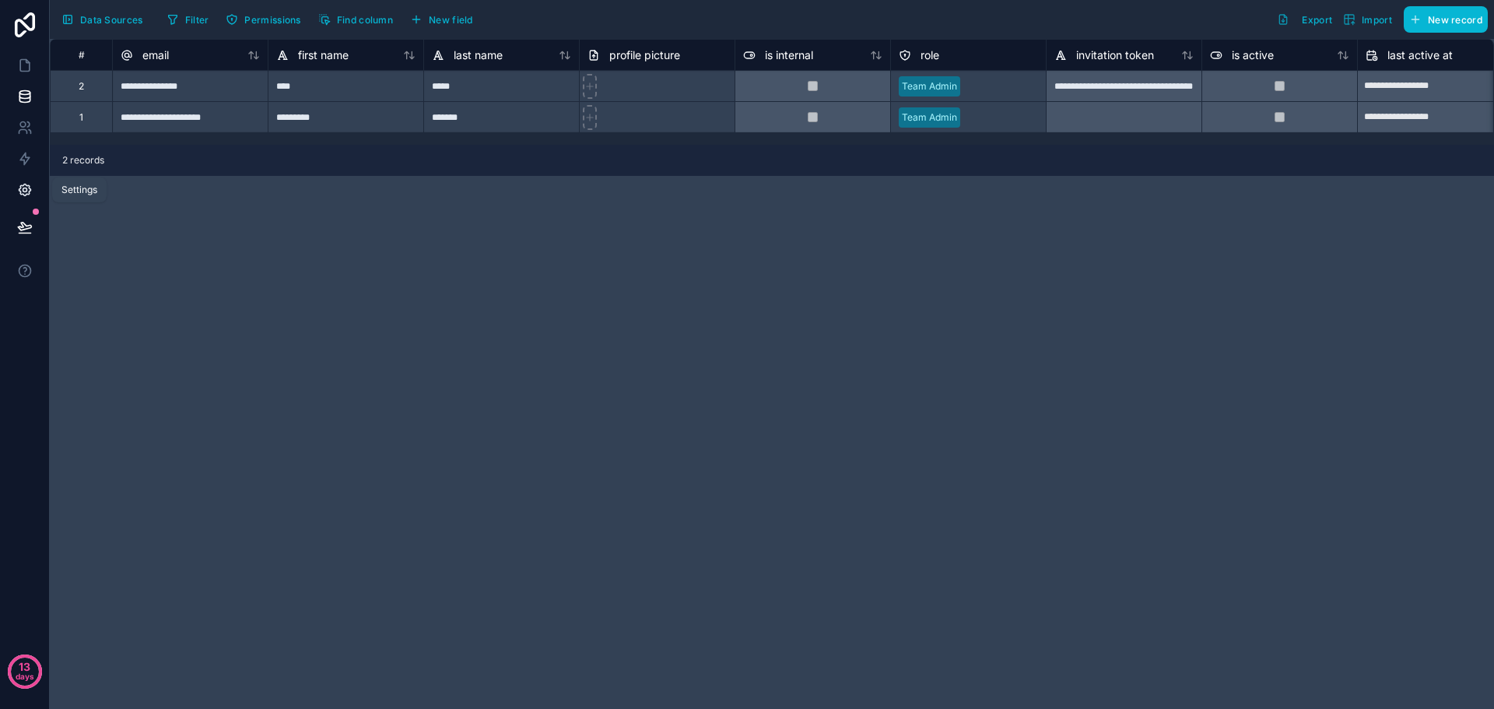
click at [21, 195] on icon at bounding box center [25, 190] width 12 height 12
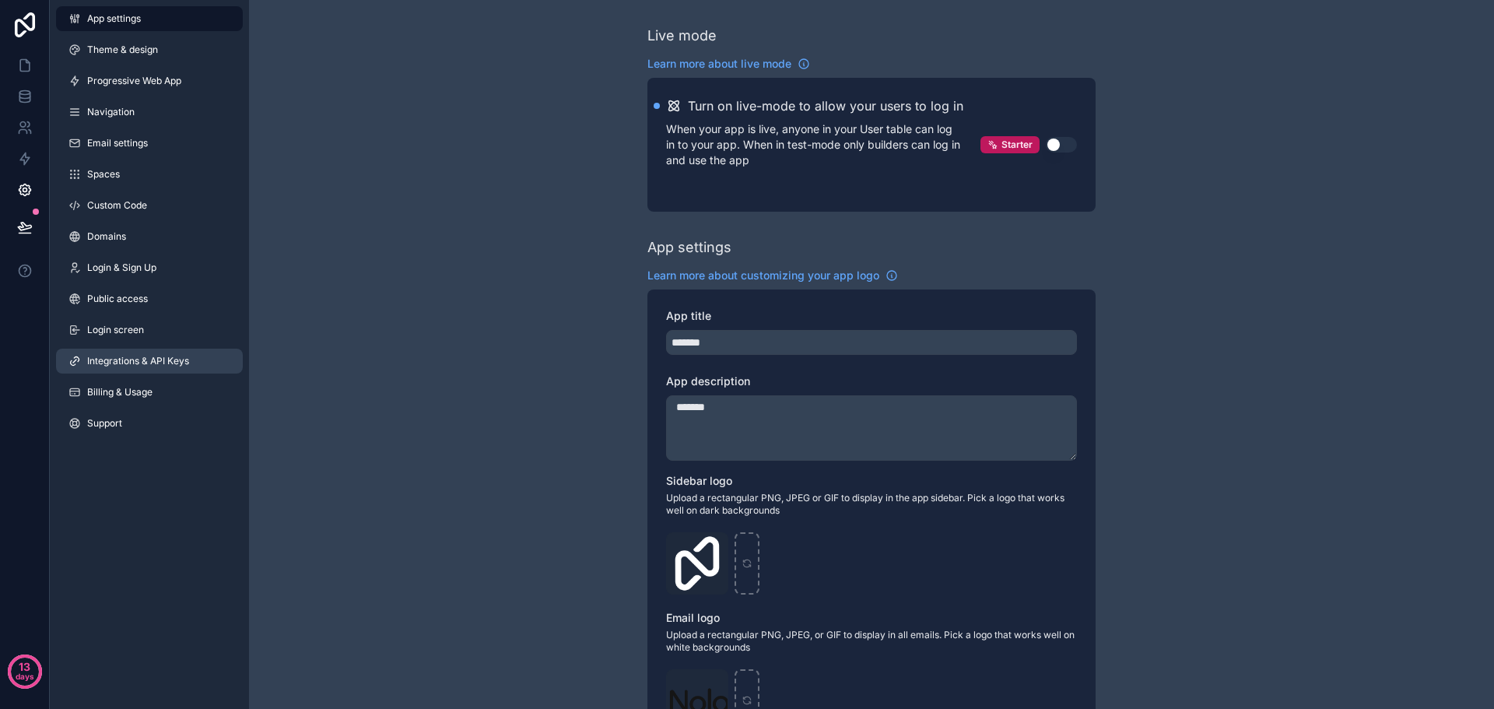
click at [127, 361] on span "Integrations & API Keys" at bounding box center [138, 361] width 102 height 12
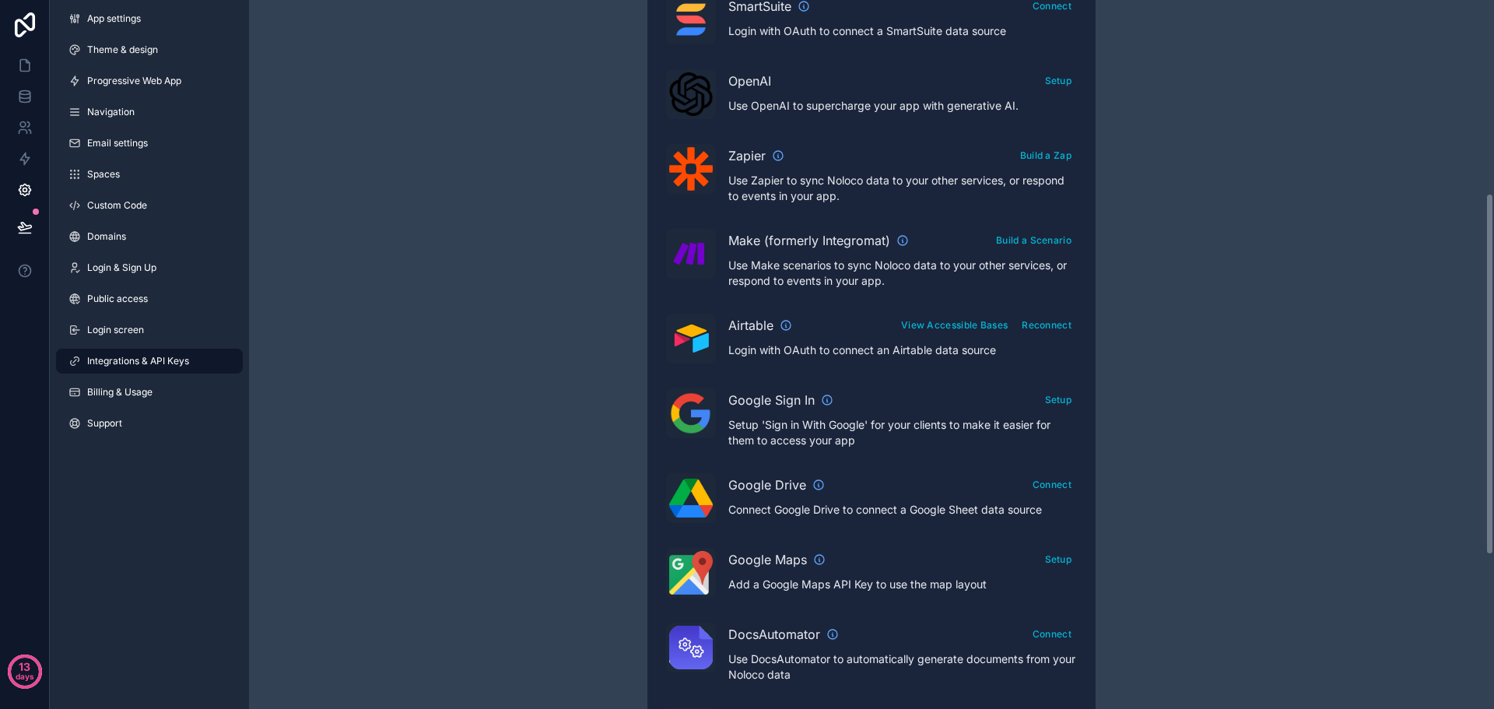
scroll to position [367, 0]
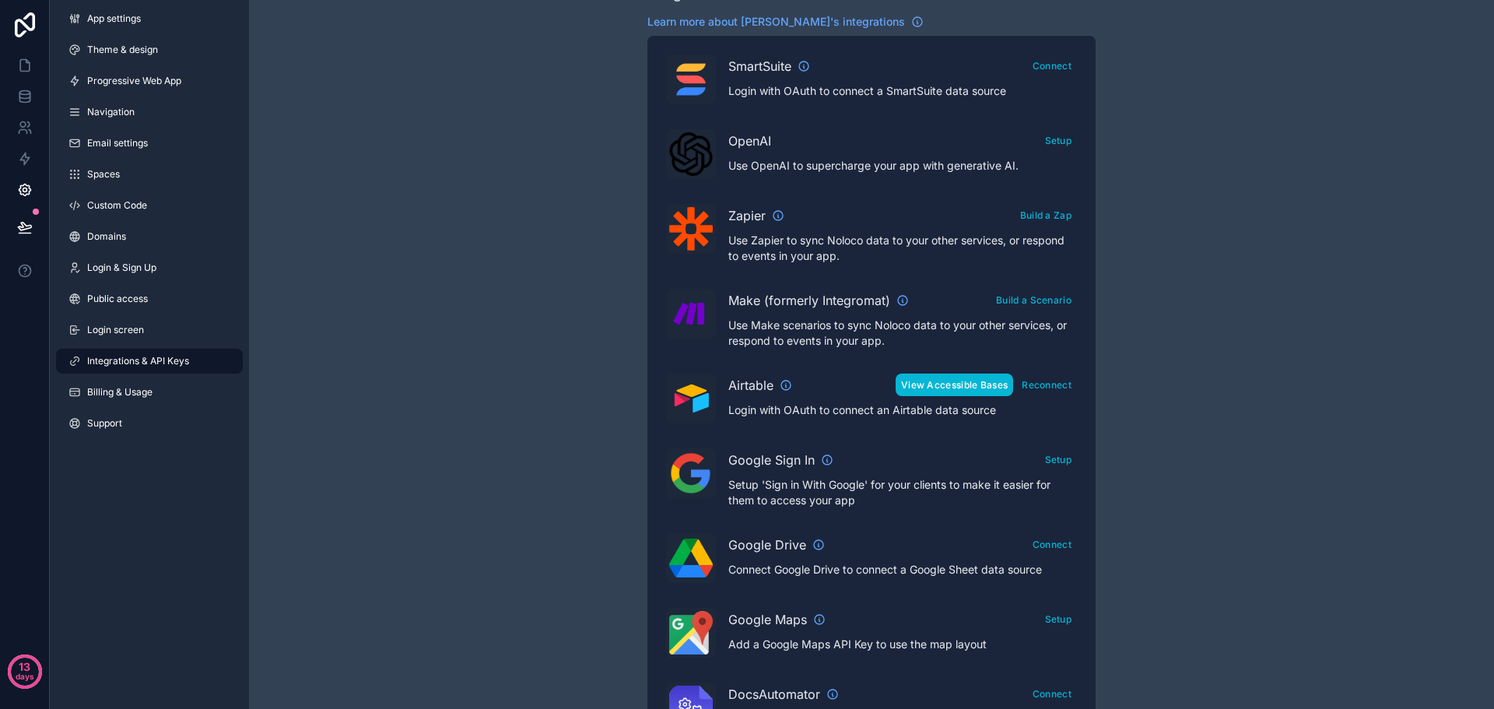
click at [914, 388] on button "View Accessible Bases" at bounding box center [955, 385] width 118 height 23
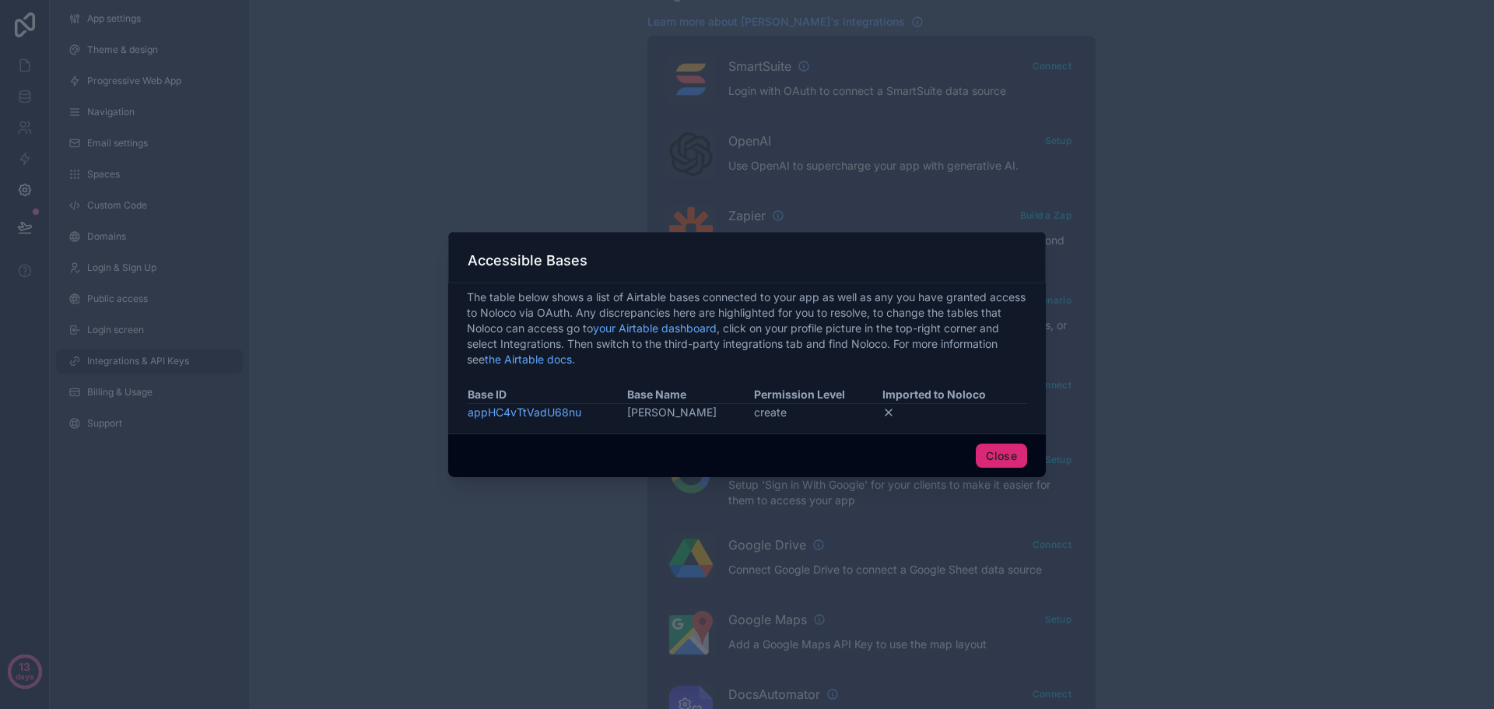
click at [1002, 459] on button "Close" at bounding box center [1001, 456] width 51 height 25
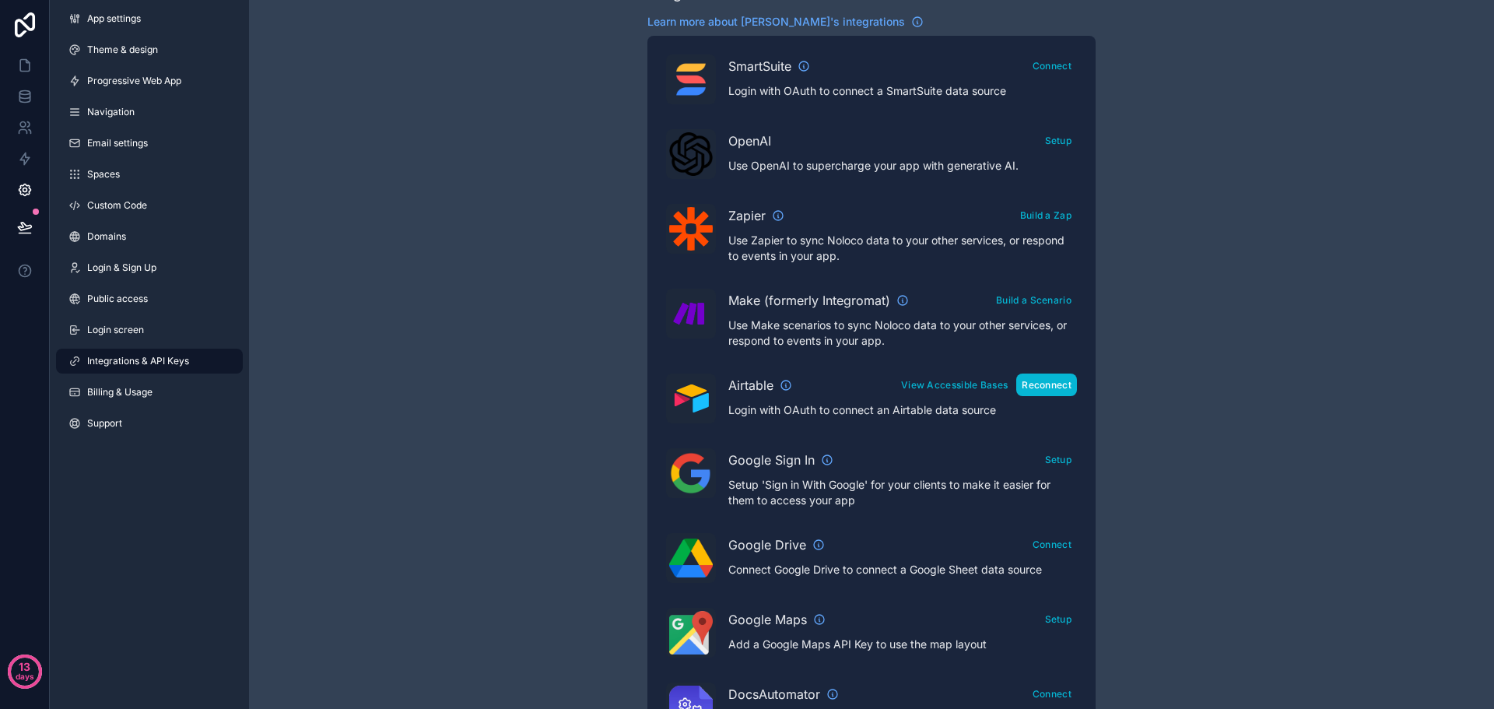
click at [1056, 386] on button "Reconnect" at bounding box center [1046, 385] width 61 height 23
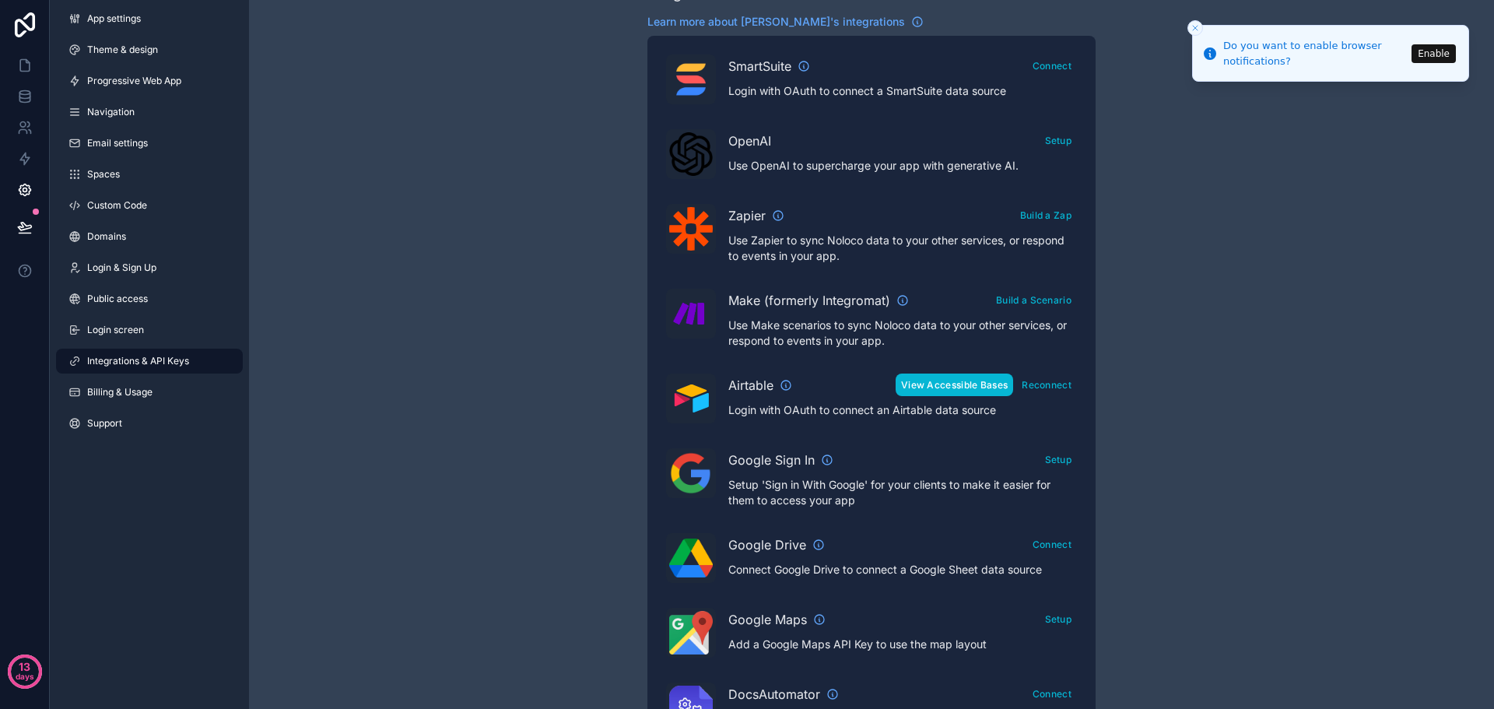
click at [935, 384] on button "View Accessible Bases" at bounding box center [955, 385] width 118 height 23
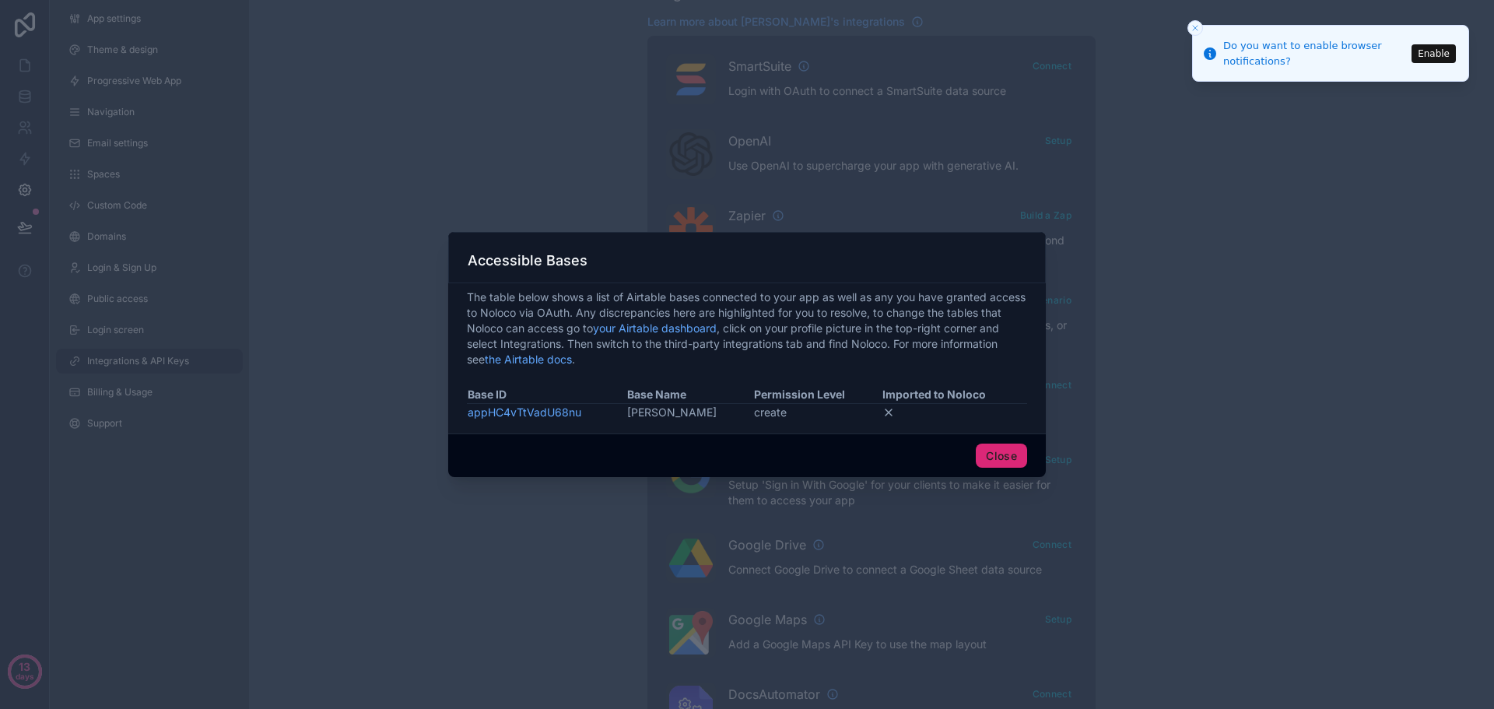
click at [1016, 455] on button "Close" at bounding box center [1001, 456] width 51 height 25
click at [1015, 456] on button "Close" at bounding box center [1001, 456] width 51 height 25
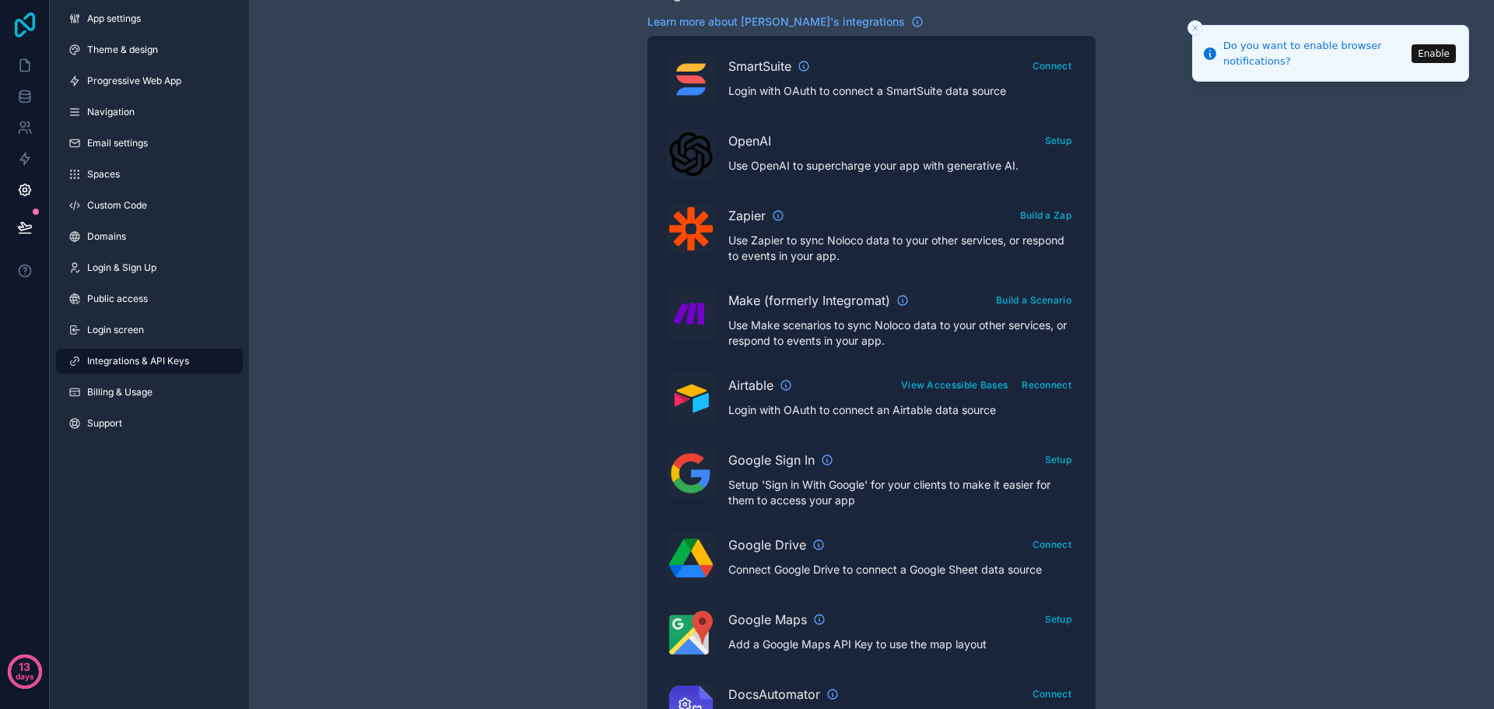
click at [23, 25] on icon at bounding box center [24, 24] width 31 height 25
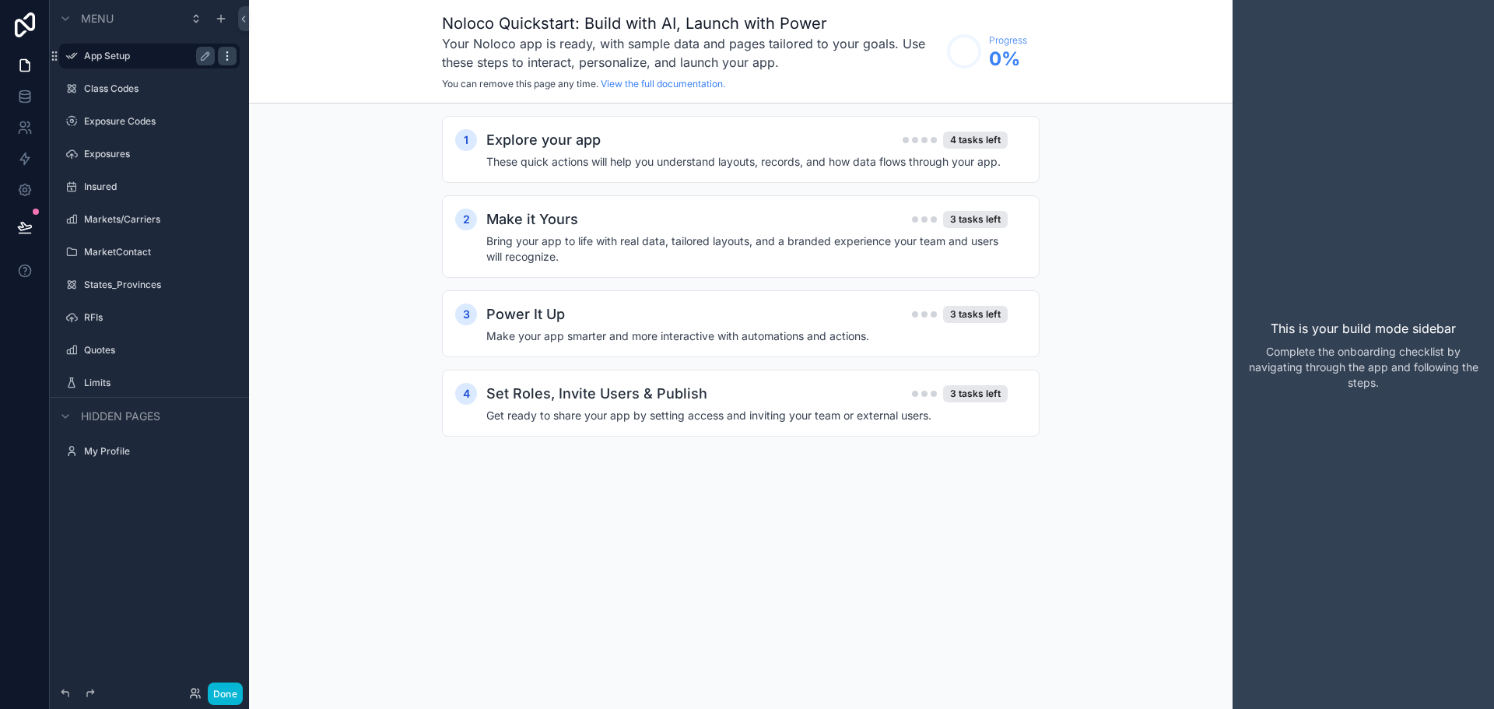
click at [230, 56] on icon "scrollable content" at bounding box center [227, 56] width 12 height 12
click at [304, 69] on span "Remove" at bounding box center [297, 67] width 41 height 16
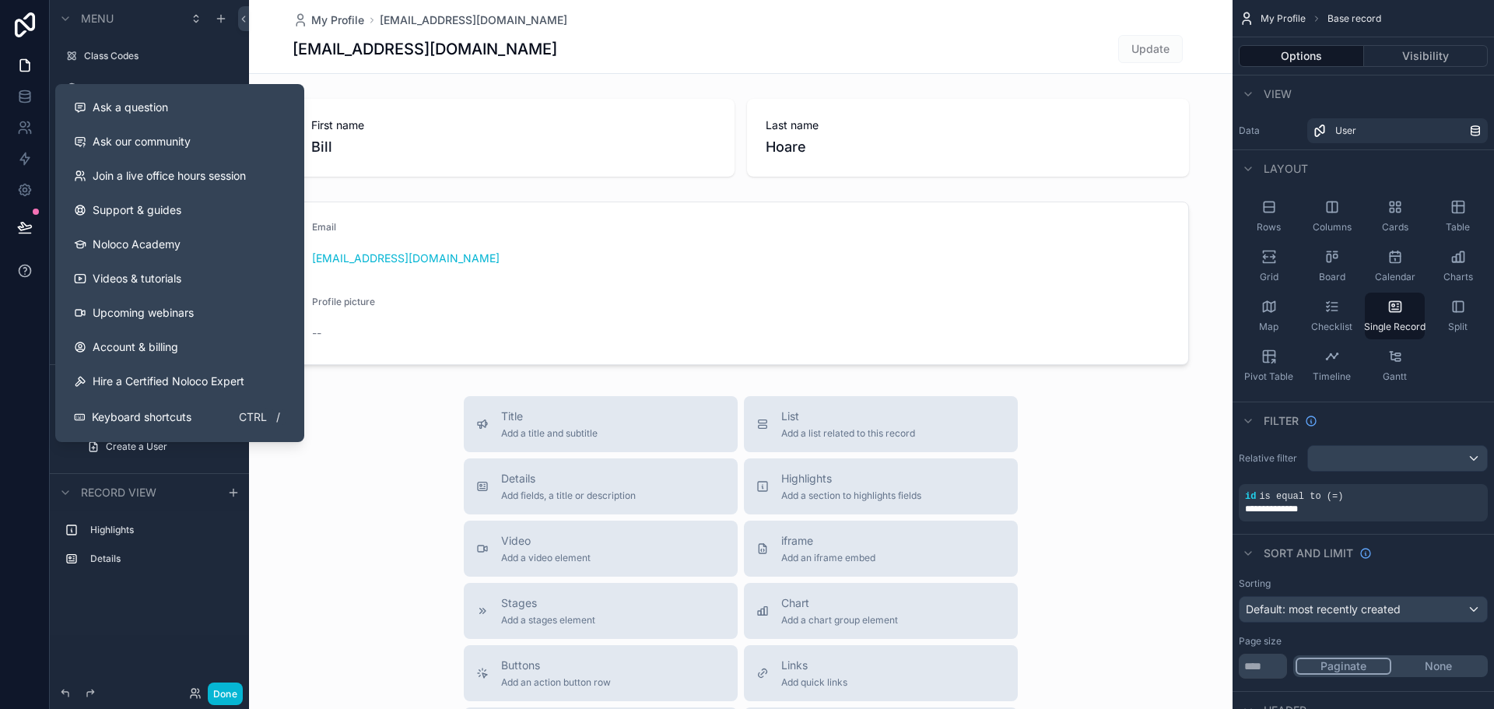
click at [26, 275] on icon at bounding box center [25, 271] width 16 height 16
click at [25, 274] on icon at bounding box center [25, 274] width 0 height 0
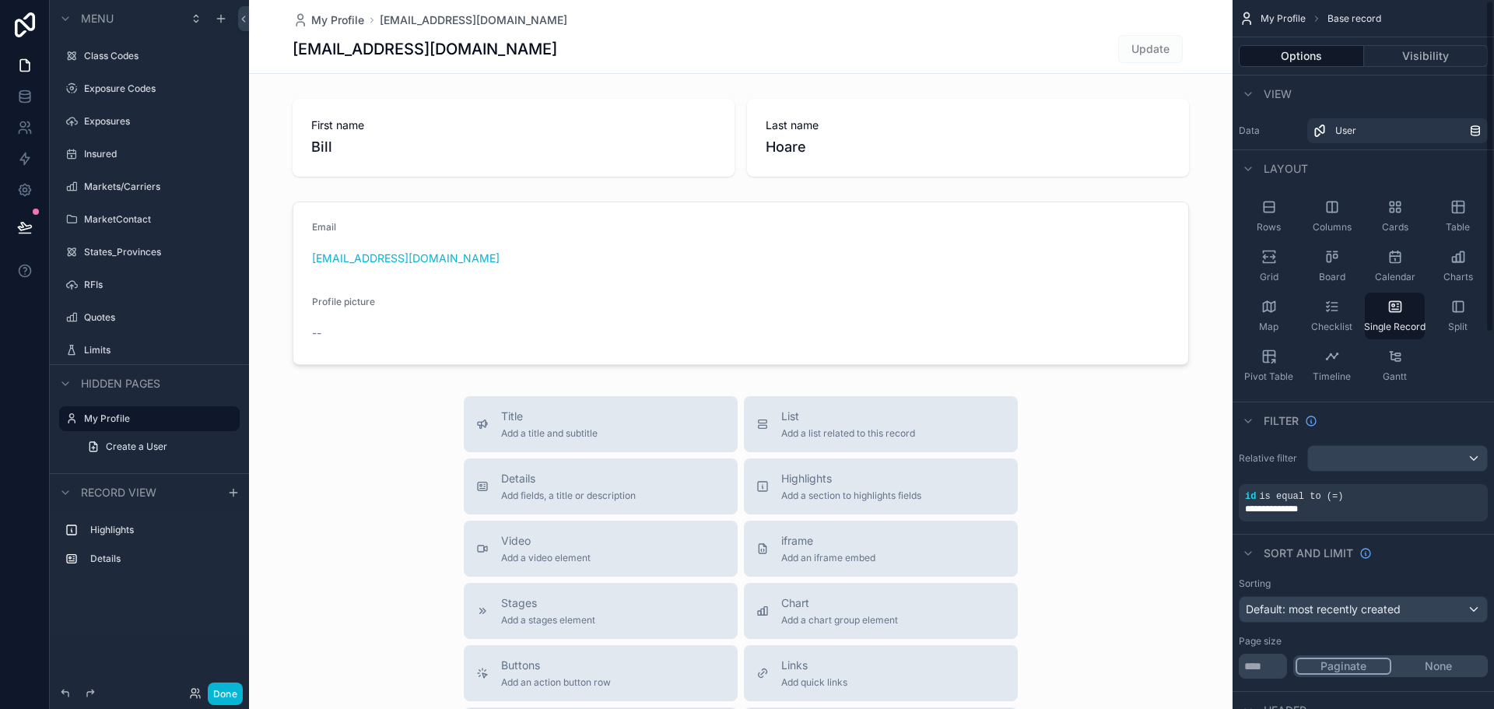
click at [1026, 475] on div "scrollable content" at bounding box center [741, 537] width 984 height 1075
click at [377, 478] on div "Title Add a title and subtitle List Add a list related to this record Details A…" at bounding box center [741, 673] width 984 height 554
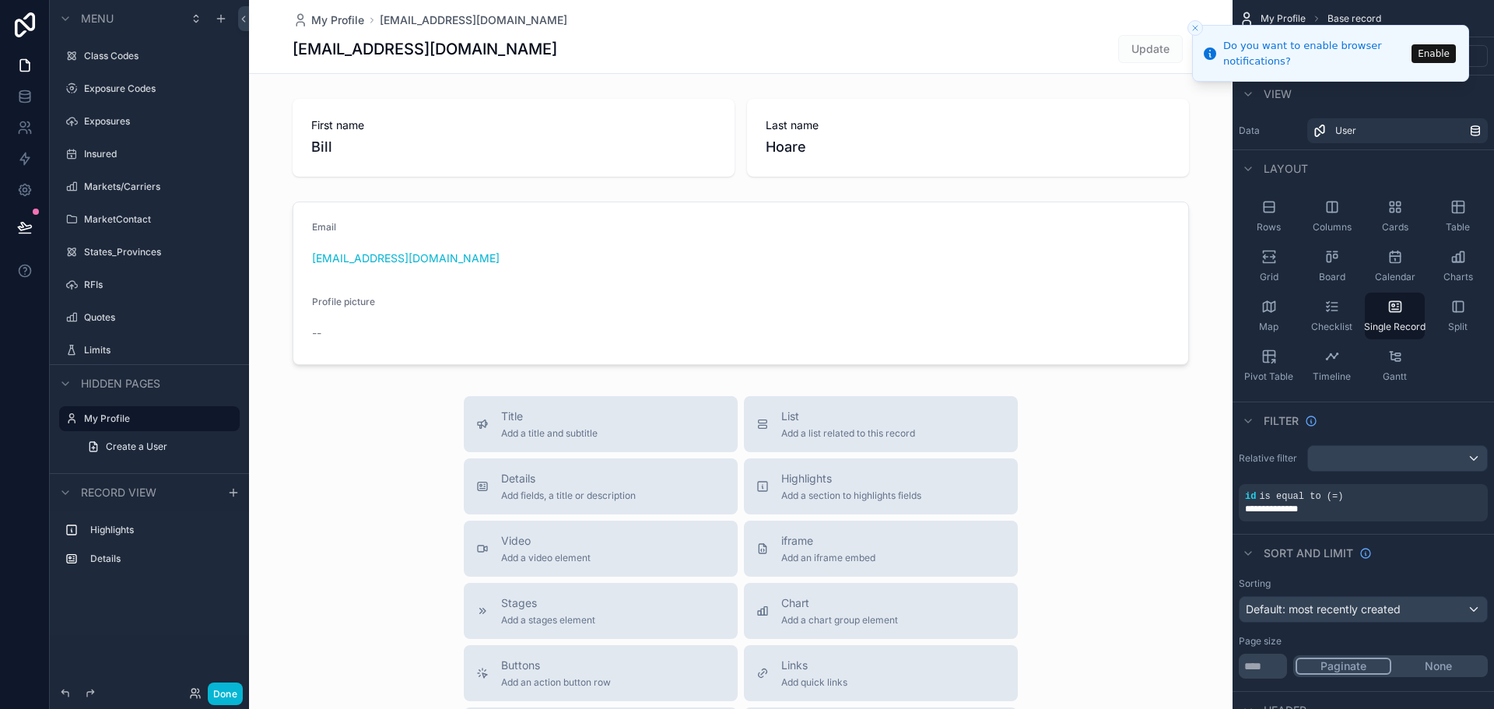
click at [367, 547] on div "Title Add a title and subtitle List Add a list related to this record Details A…" at bounding box center [741, 673] width 984 height 554
click at [28, 95] on icon at bounding box center [25, 97] width 16 height 16
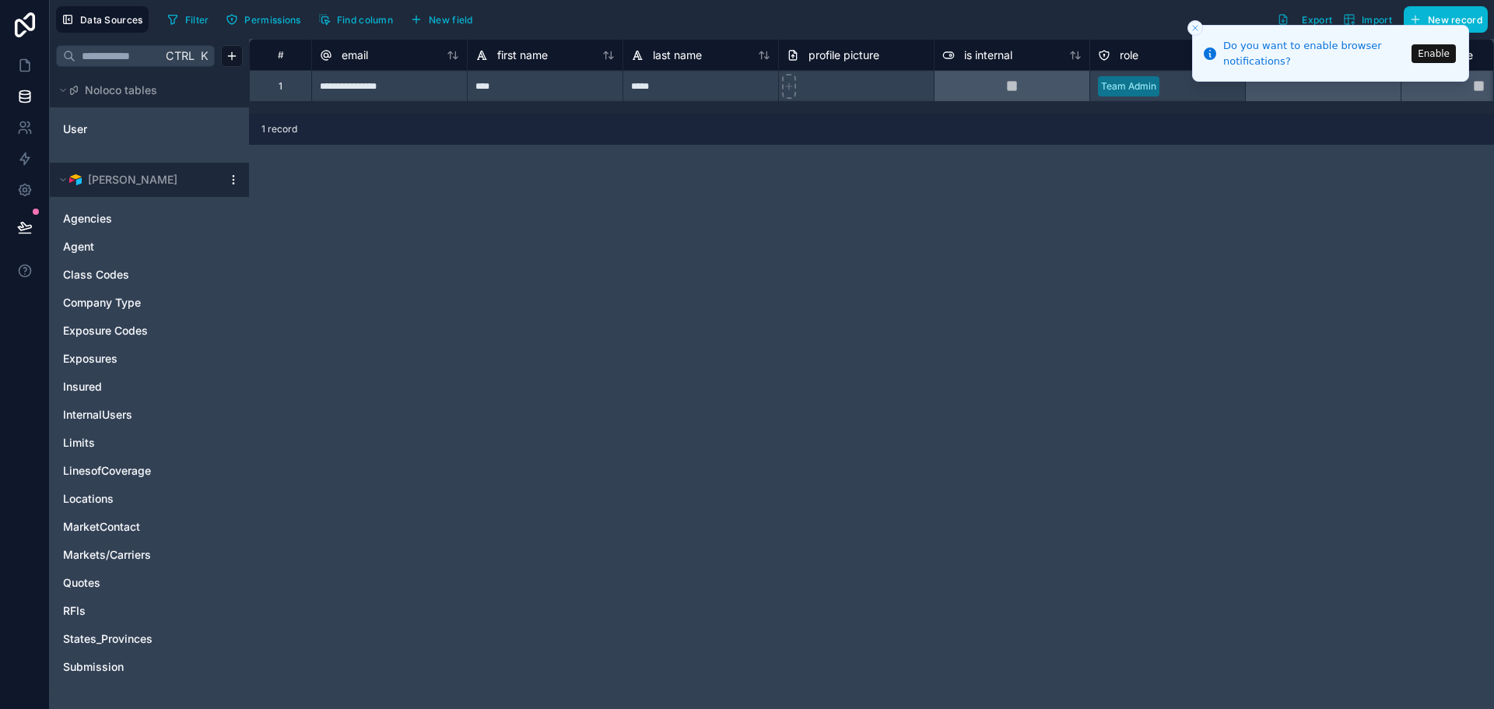
click at [1367, 232] on div "**********" at bounding box center [871, 374] width 1245 height 670
click at [1223, 328] on div "**********" at bounding box center [871, 374] width 1245 height 670
click at [19, 23] on icon at bounding box center [24, 24] width 31 height 25
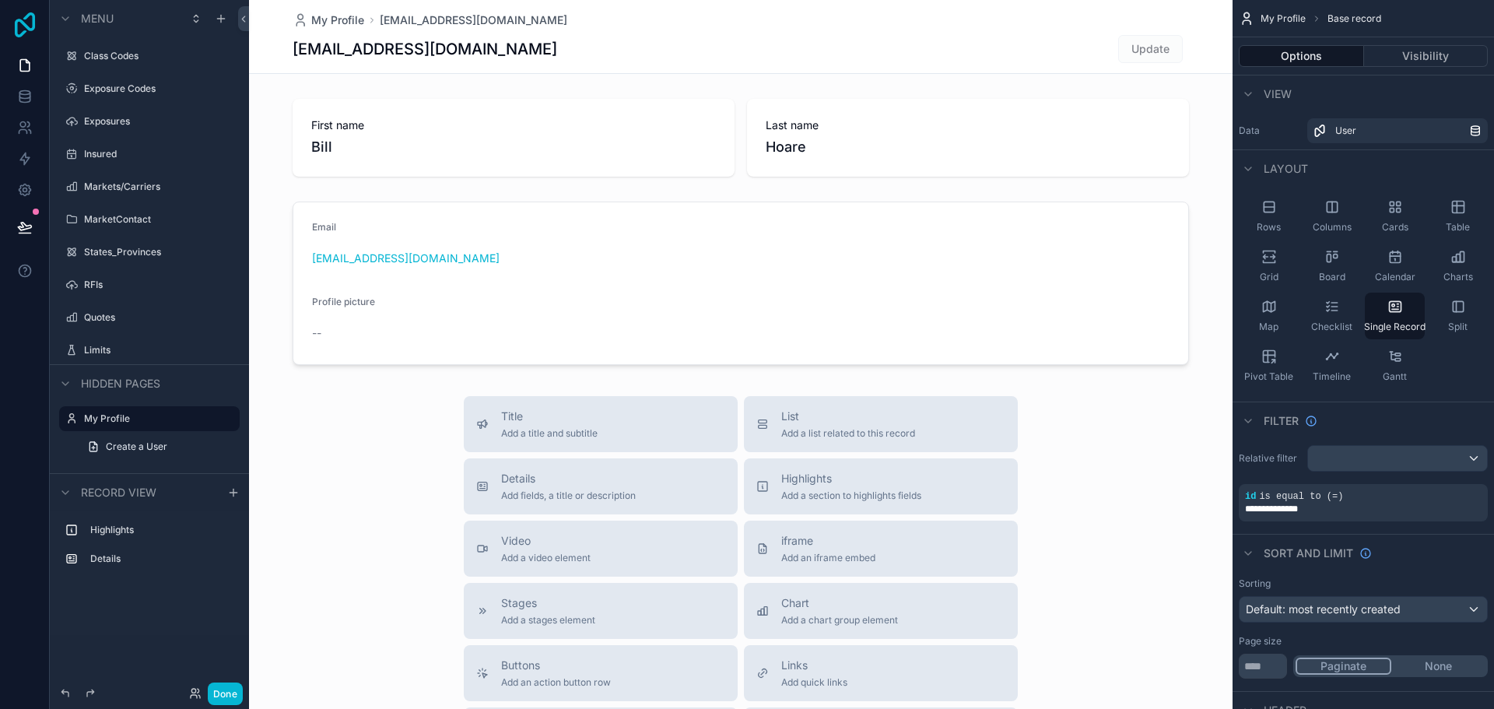
click at [23, 20] on icon at bounding box center [24, 24] width 31 height 25
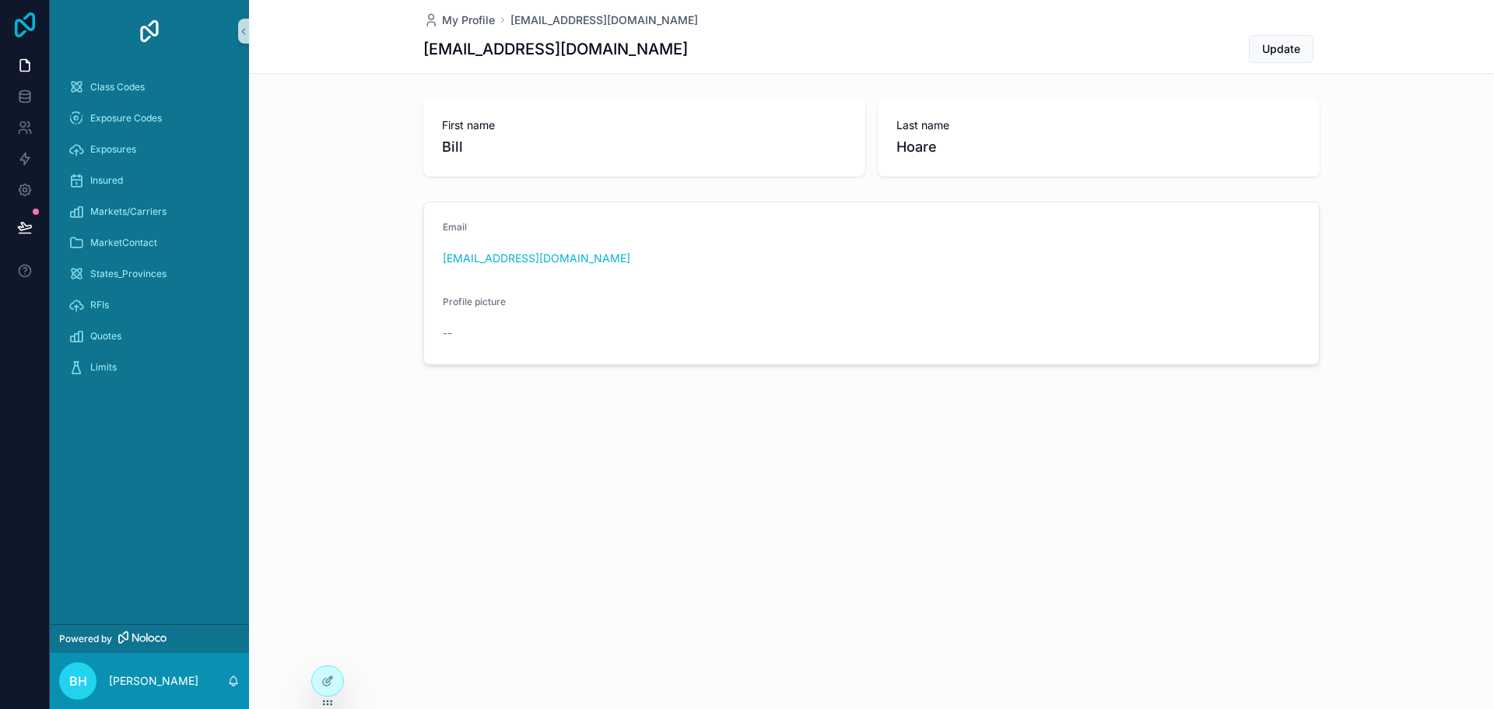
click at [31, 30] on icon at bounding box center [25, 24] width 20 height 25
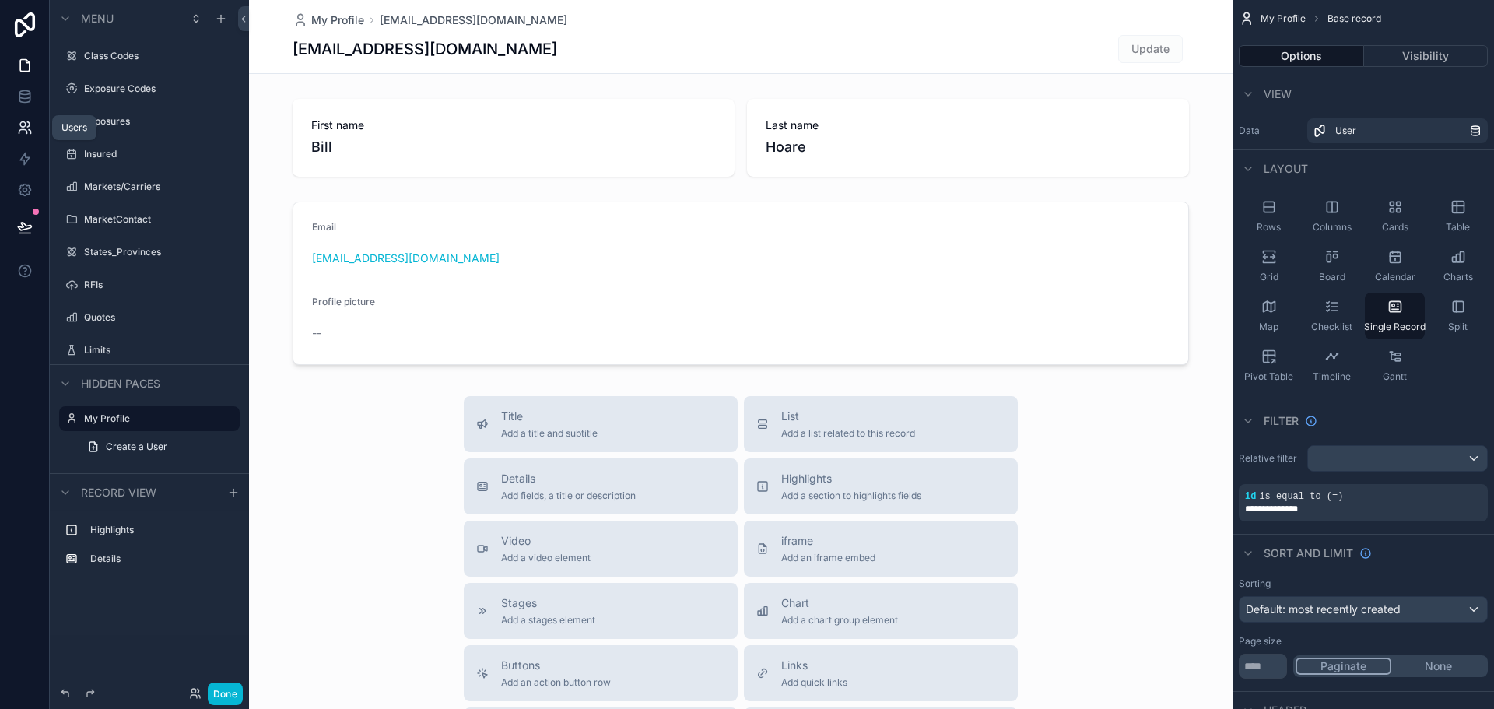
click at [30, 129] on icon at bounding box center [25, 128] width 16 height 16
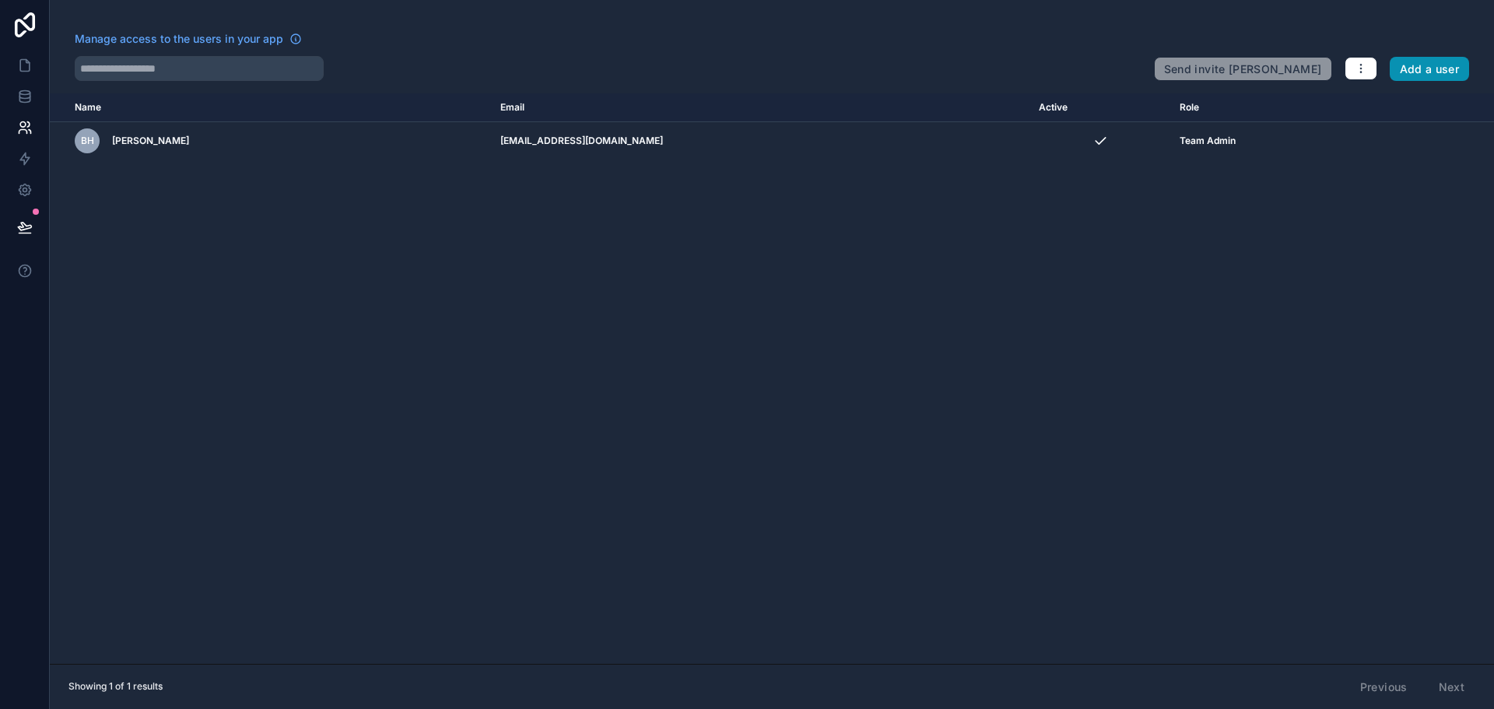
click at [1425, 70] on button "Add a user" at bounding box center [1430, 69] width 80 height 25
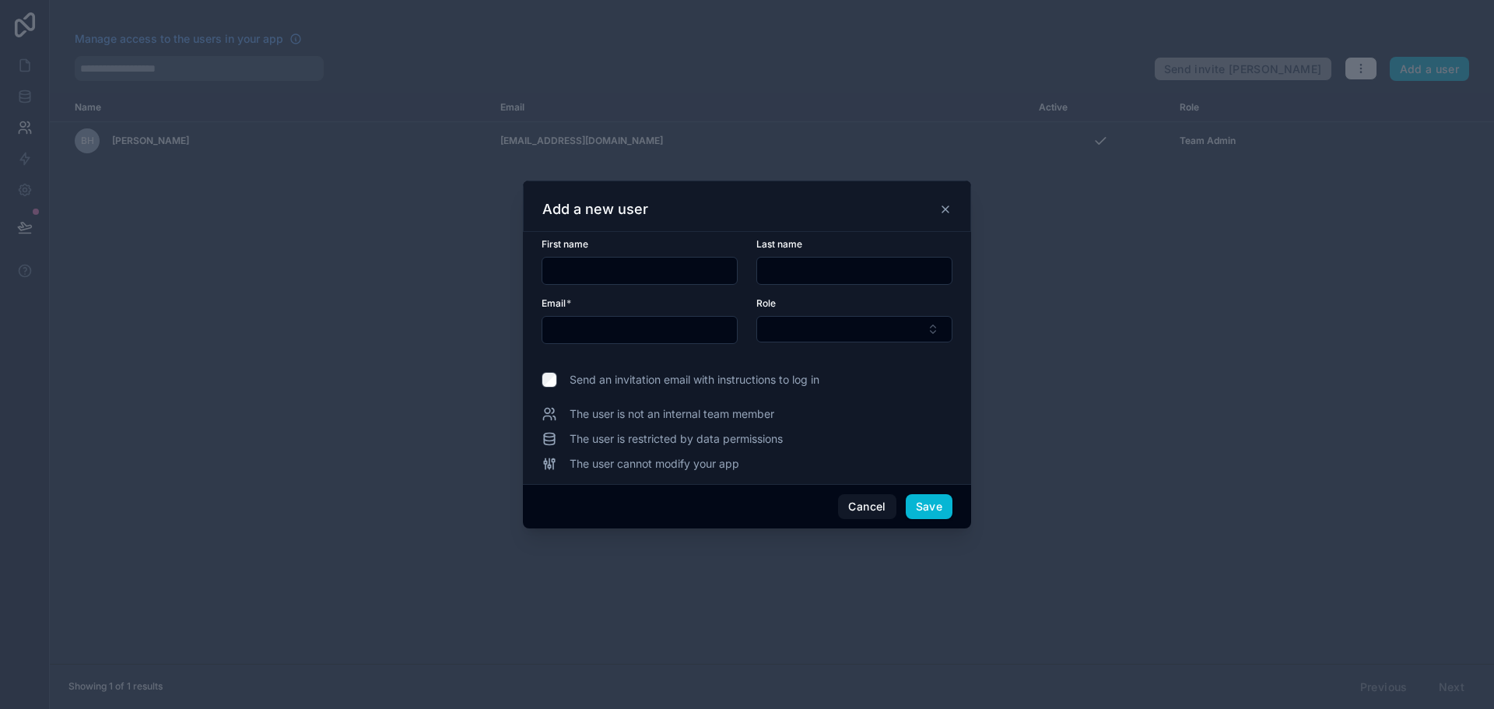
click at [647, 283] on div at bounding box center [640, 271] width 196 height 28
click at [654, 275] on input "text" at bounding box center [639, 271] width 195 height 22
type input "*********"
type input "*******"
type input "**********"
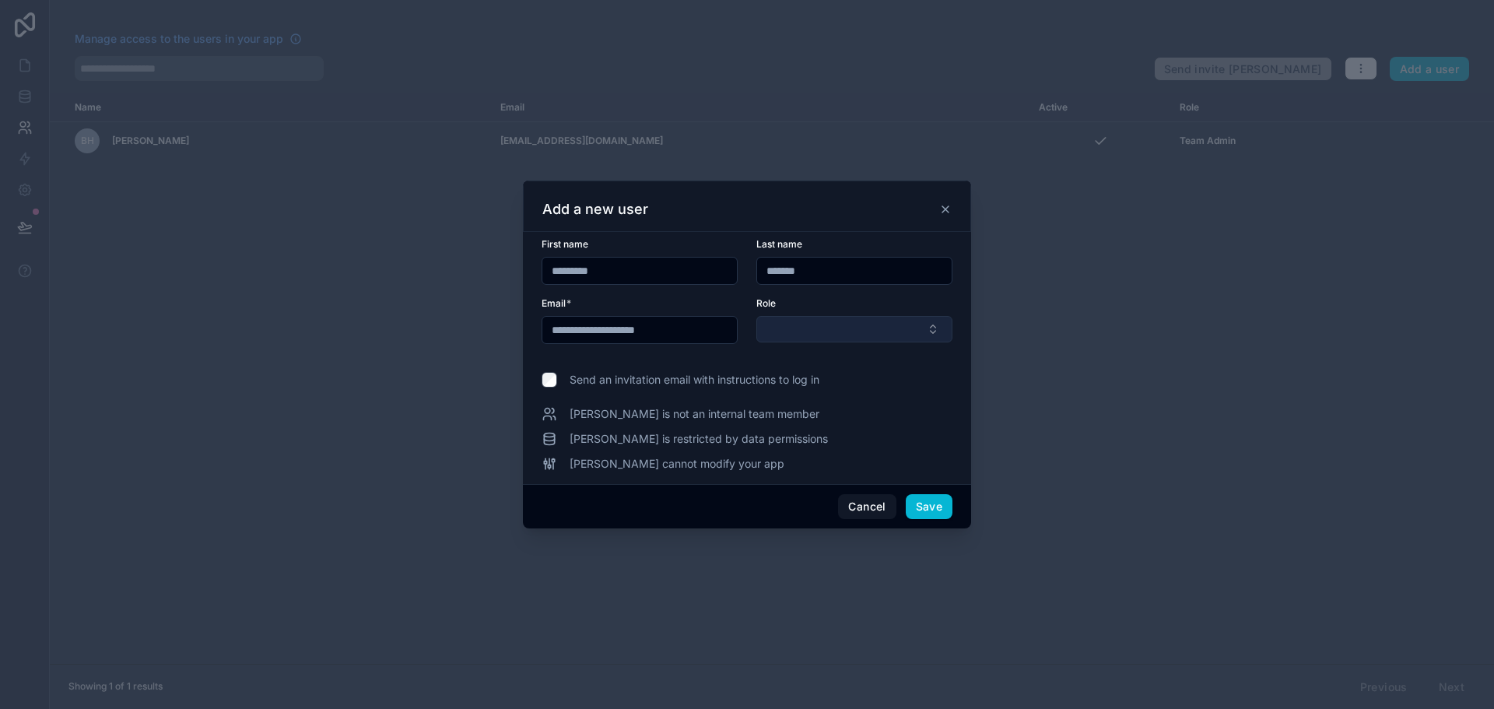
click at [938, 331] on button "Select Button" at bounding box center [854, 329] width 196 height 26
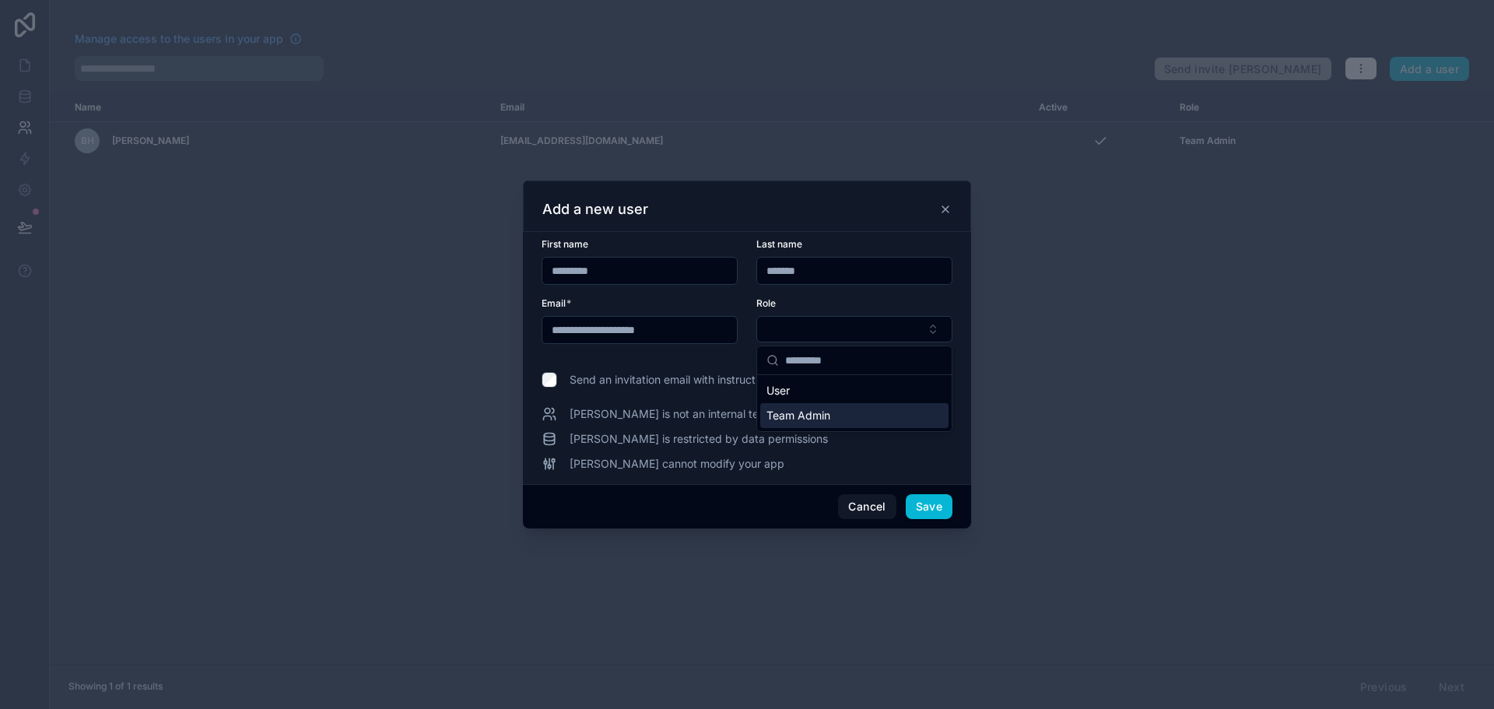
click at [865, 418] on div "Team Admin" at bounding box center [854, 415] width 188 height 25
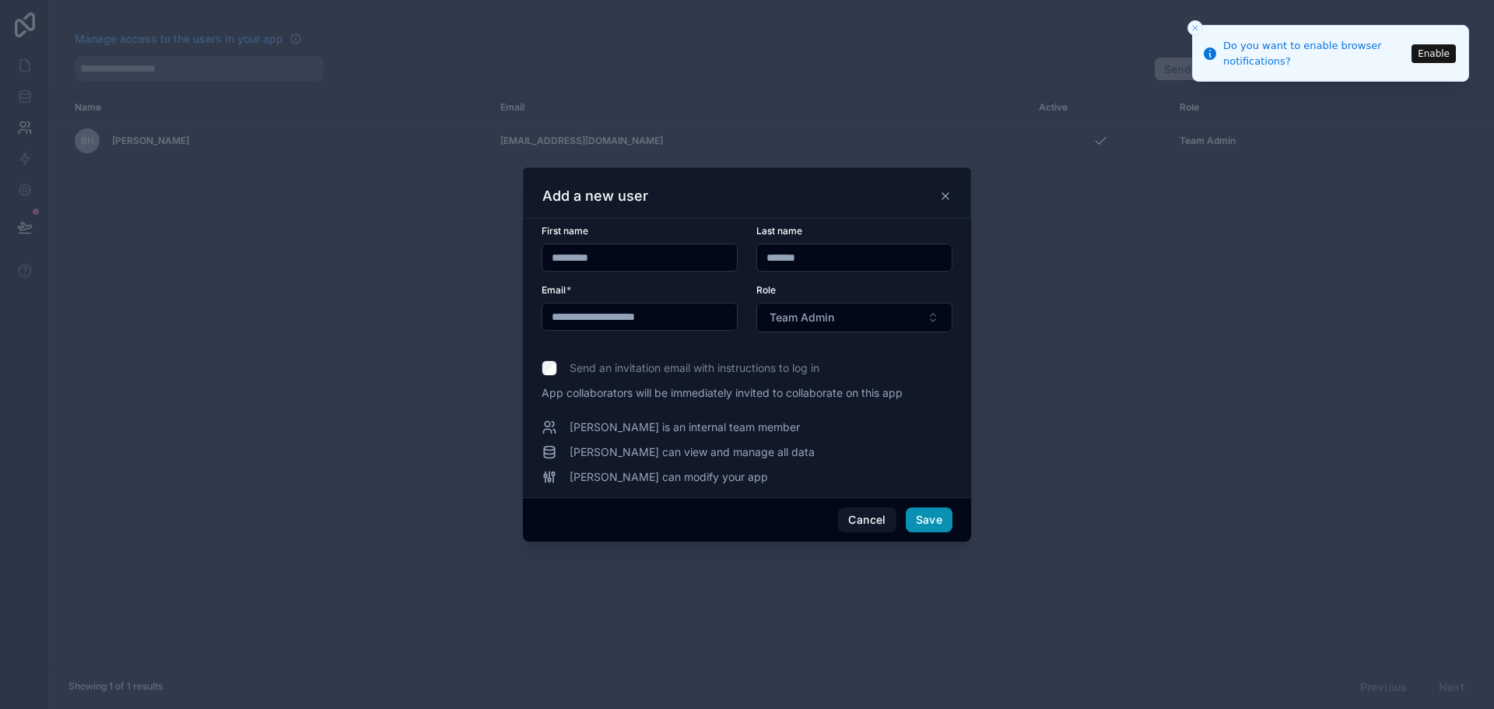
click at [939, 524] on button "Save" at bounding box center [929, 519] width 47 height 25
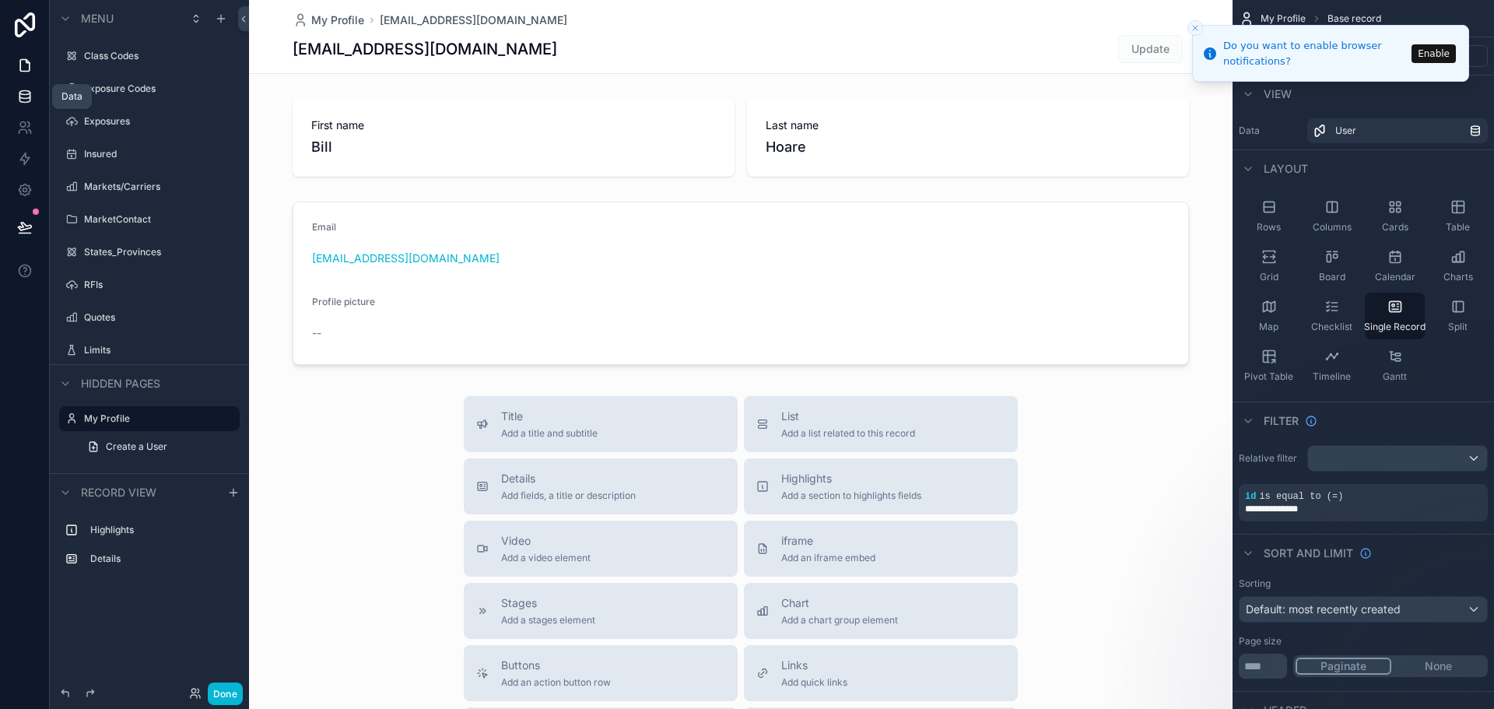
click at [29, 99] on icon at bounding box center [25, 97] width 16 height 16
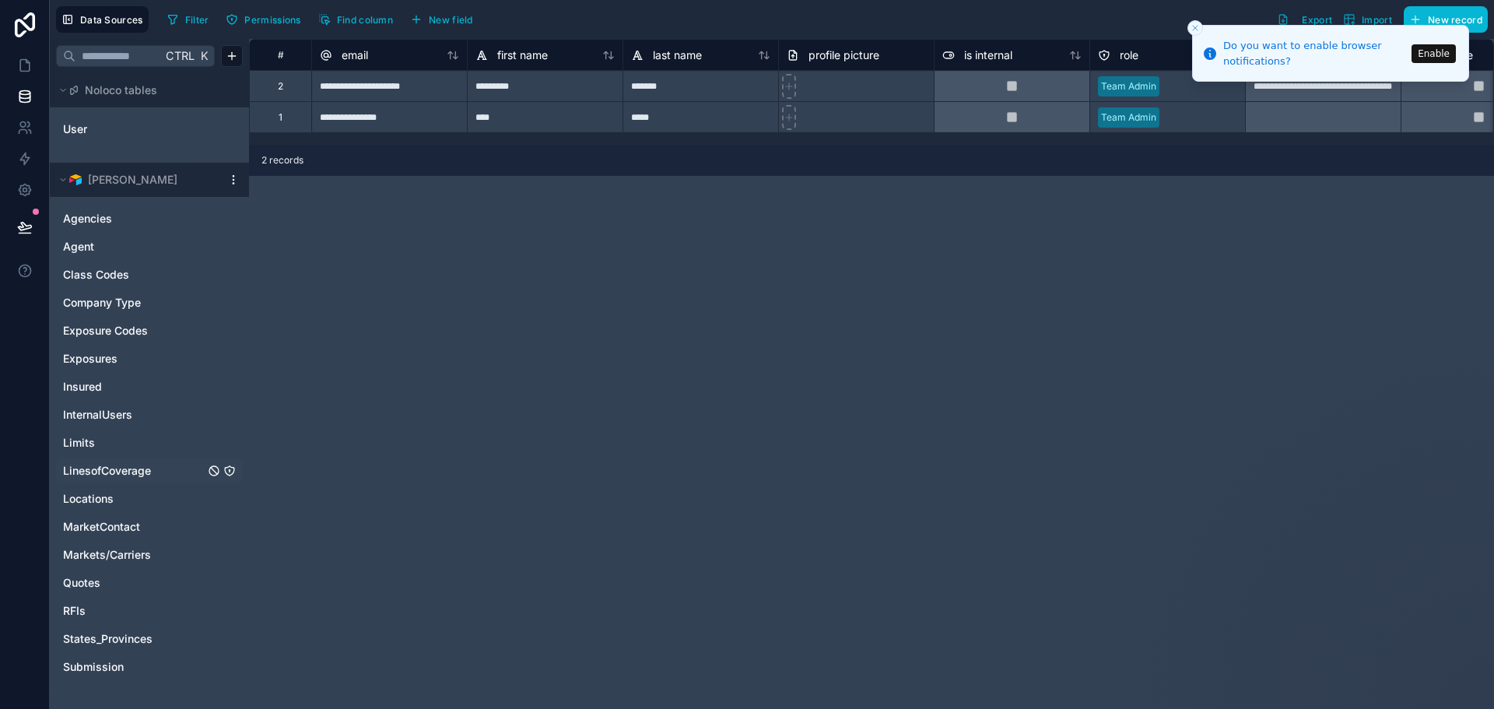
click at [142, 470] on span "LinesofCoverage" at bounding box center [107, 471] width 88 height 16
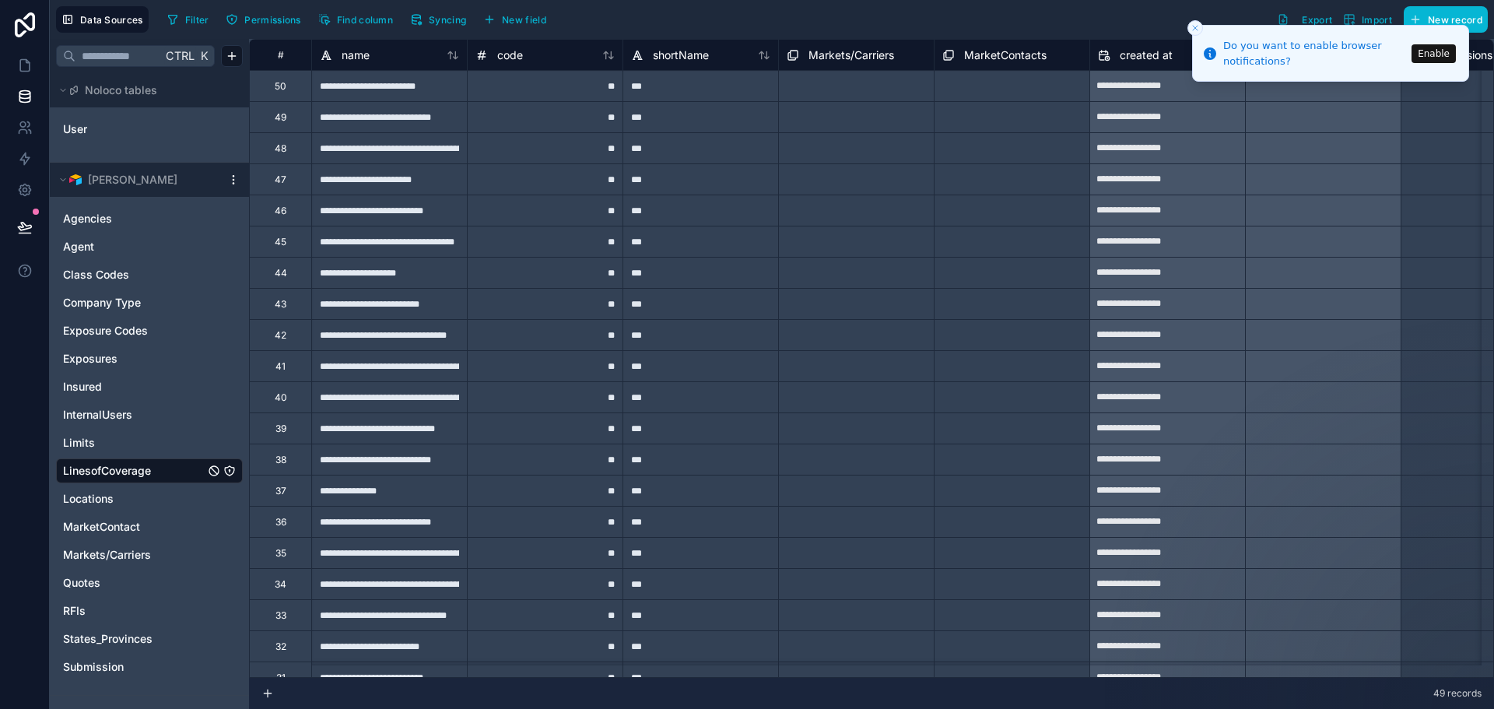
click at [1006, 18] on div "Filter Permissions Find column Syncing New field Export Import New record" at bounding box center [824, 19] width 1327 height 26
click at [1195, 28] on line "Close toast" at bounding box center [1195, 28] width 5 height 5
